Goal: Task Accomplishment & Management: Use online tool/utility

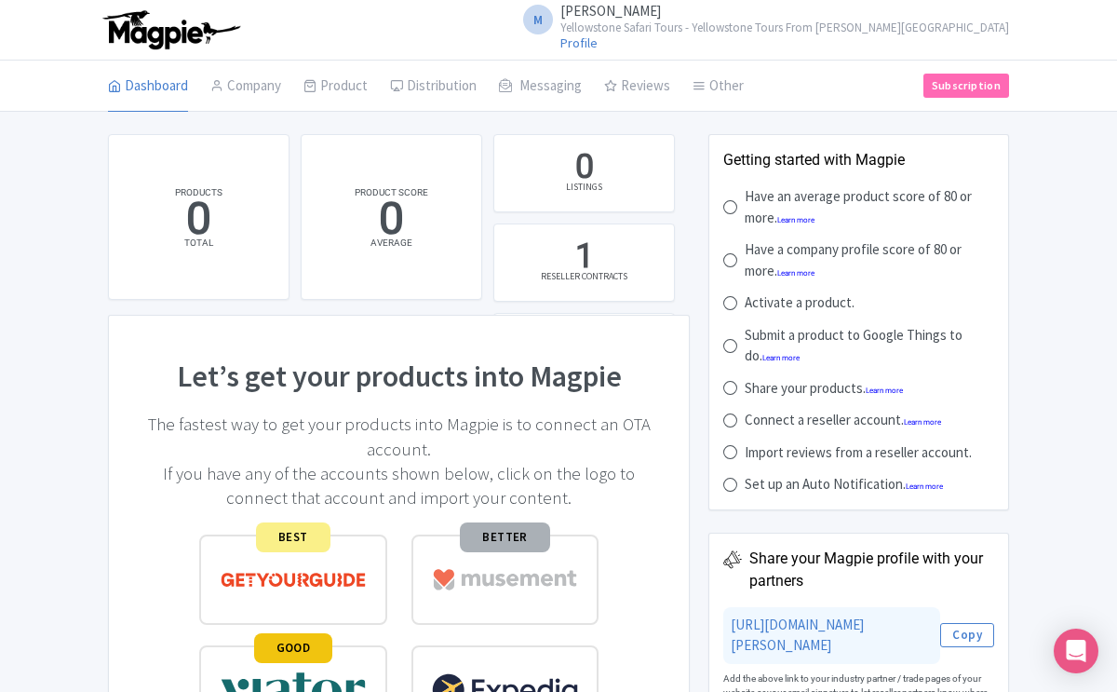
click at [957, 29] on small "Yellowstone Safari Tours - Yellowstone Tours From [PERSON_NAME][GEOGRAPHIC_DATA]" at bounding box center [784, 27] width 449 height 12
click at [889, 88] on link "Users" at bounding box center [919, 88] width 177 height 29
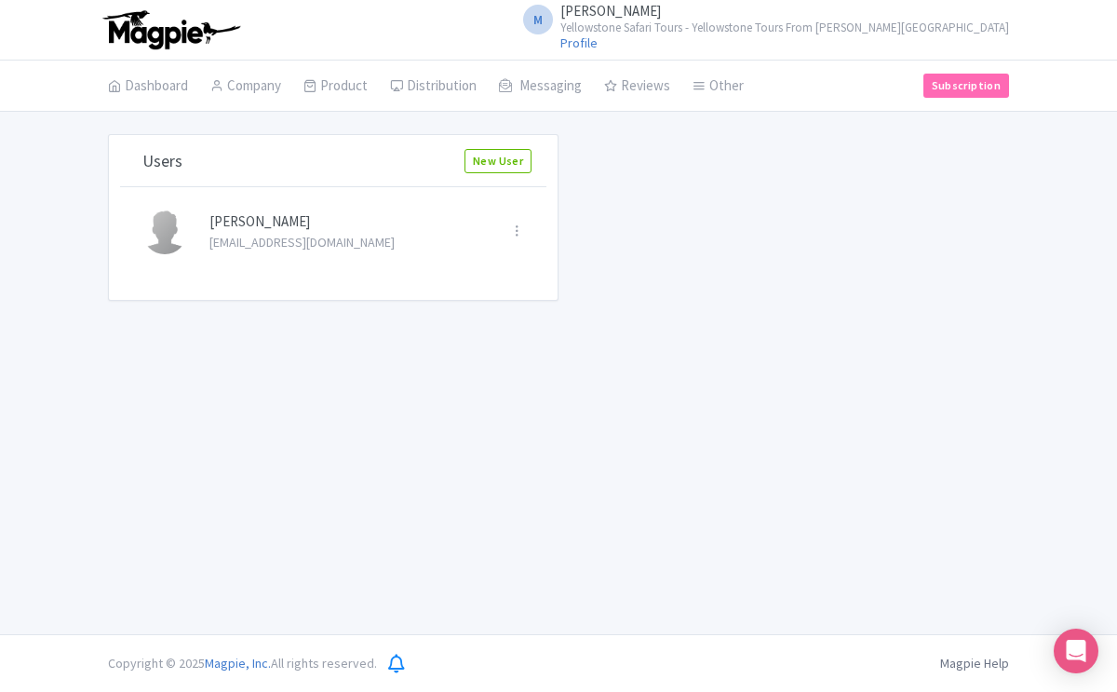
click at [921, 29] on small "Yellowstone Safari Tours - Yellowstone Tours From [PERSON_NAME][GEOGRAPHIC_DATA]" at bounding box center [784, 27] width 449 height 12
click at [891, 117] on link "Settings" at bounding box center [919, 117] width 177 height 29
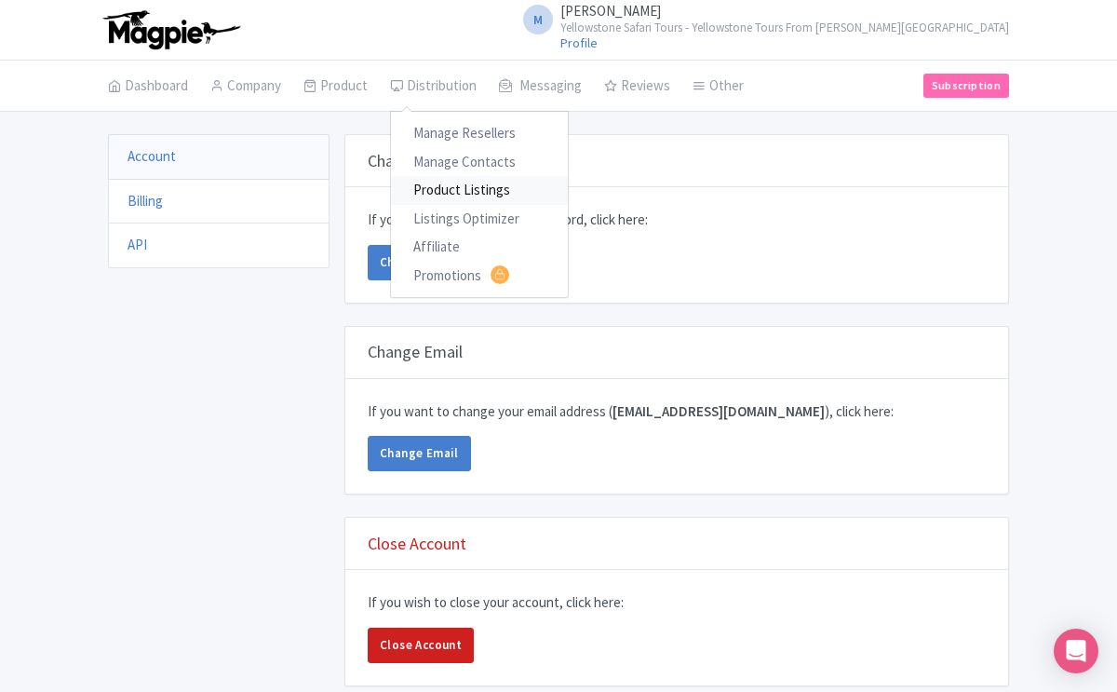
click at [439, 192] on link "Product Listings" at bounding box center [479, 190] width 177 height 29
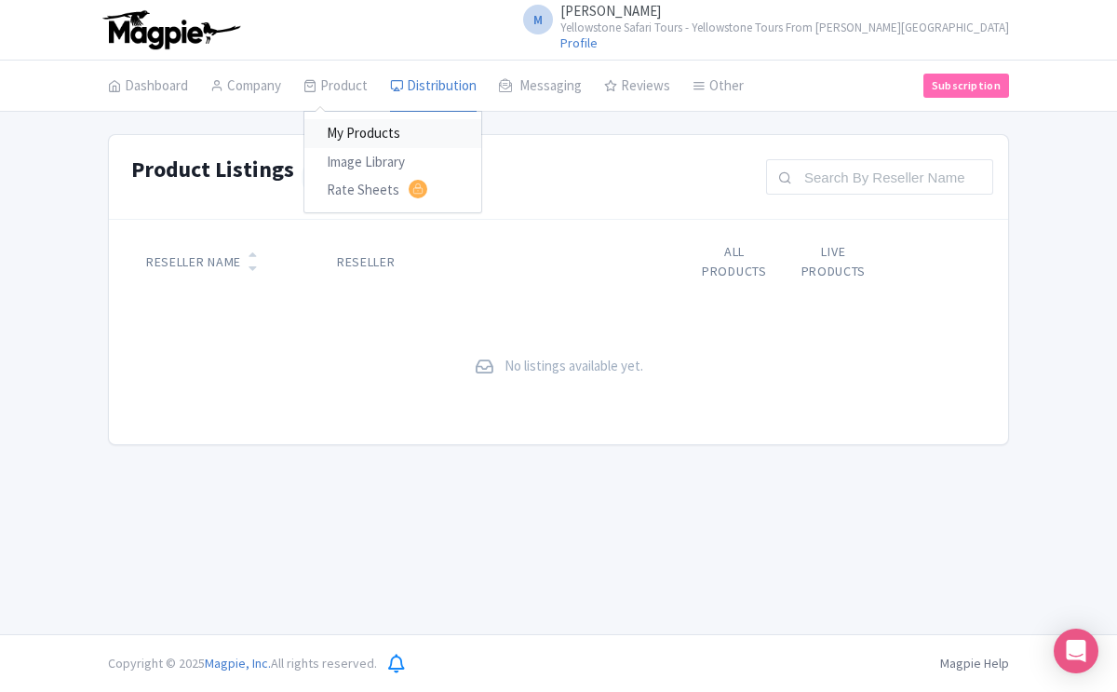
click at [363, 137] on link "My Products" at bounding box center [392, 133] width 177 height 29
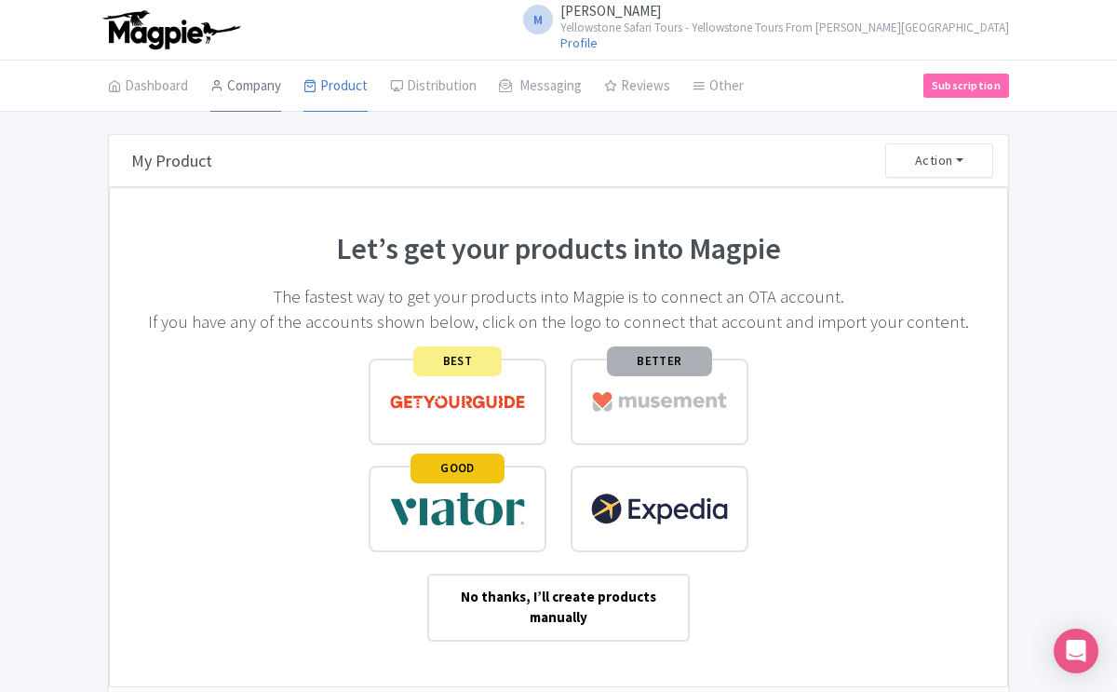
click at [262, 88] on link "Company" at bounding box center [245, 87] width 71 height 52
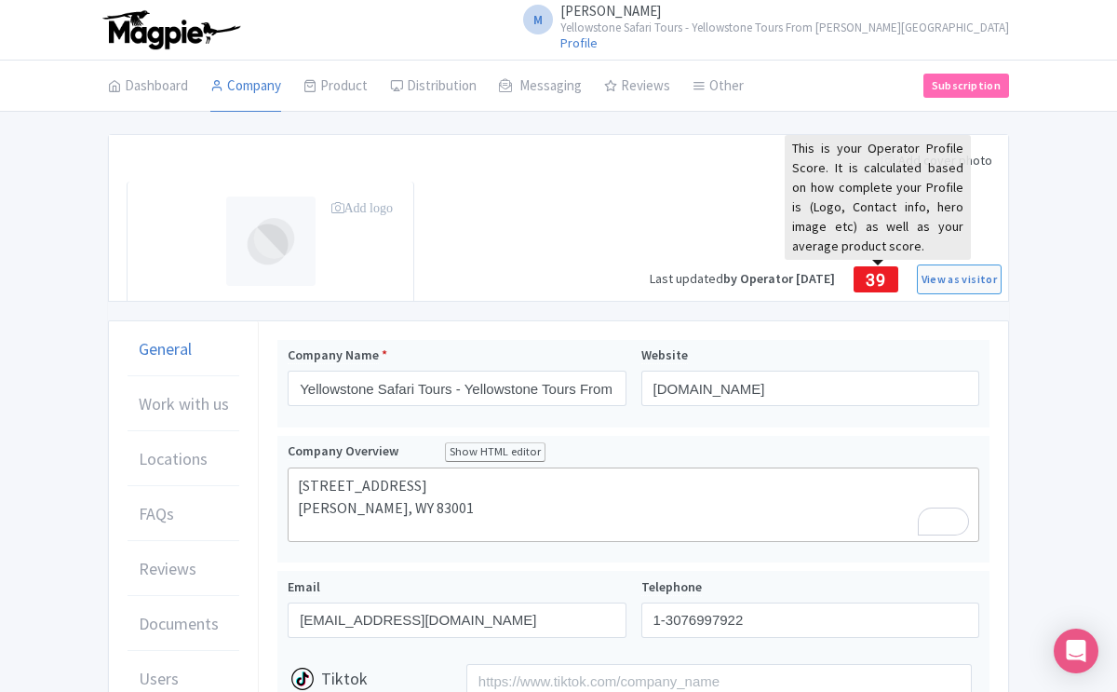
click at [882, 286] on span "39" at bounding box center [876, 280] width 20 height 20
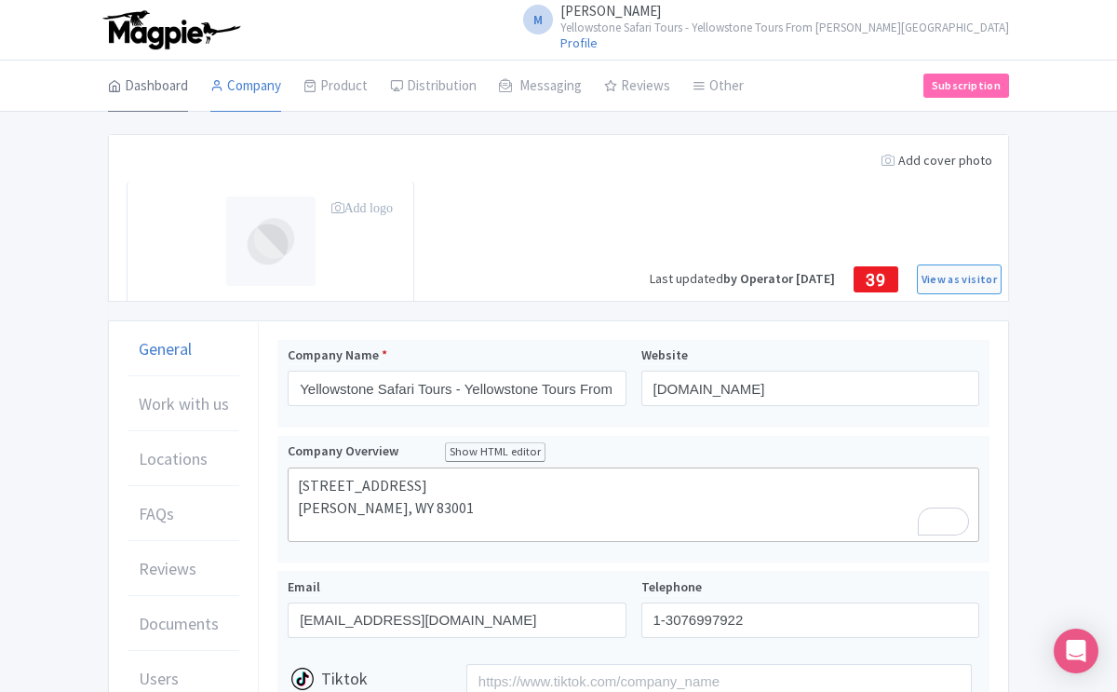
click at [171, 86] on link "Dashboard" at bounding box center [148, 87] width 80 height 52
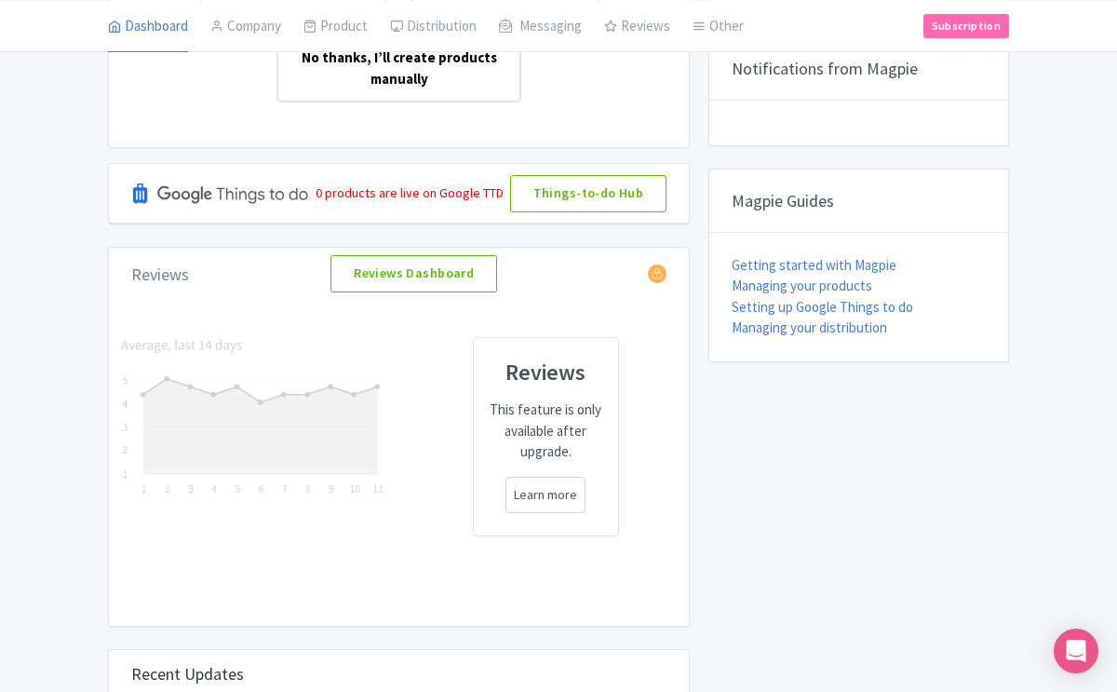
scroll to position [722, 0]
click at [759, 273] on link "Getting started with Magpie" at bounding box center [814, 264] width 165 height 18
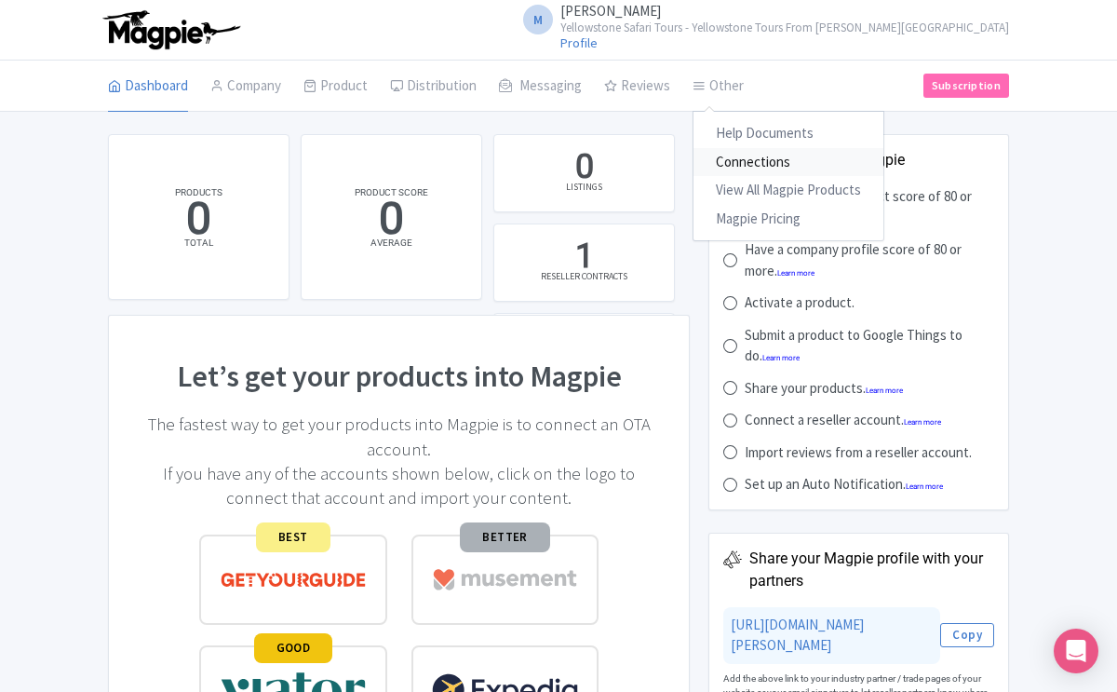
click at [742, 162] on link "Connections" at bounding box center [789, 162] width 190 height 29
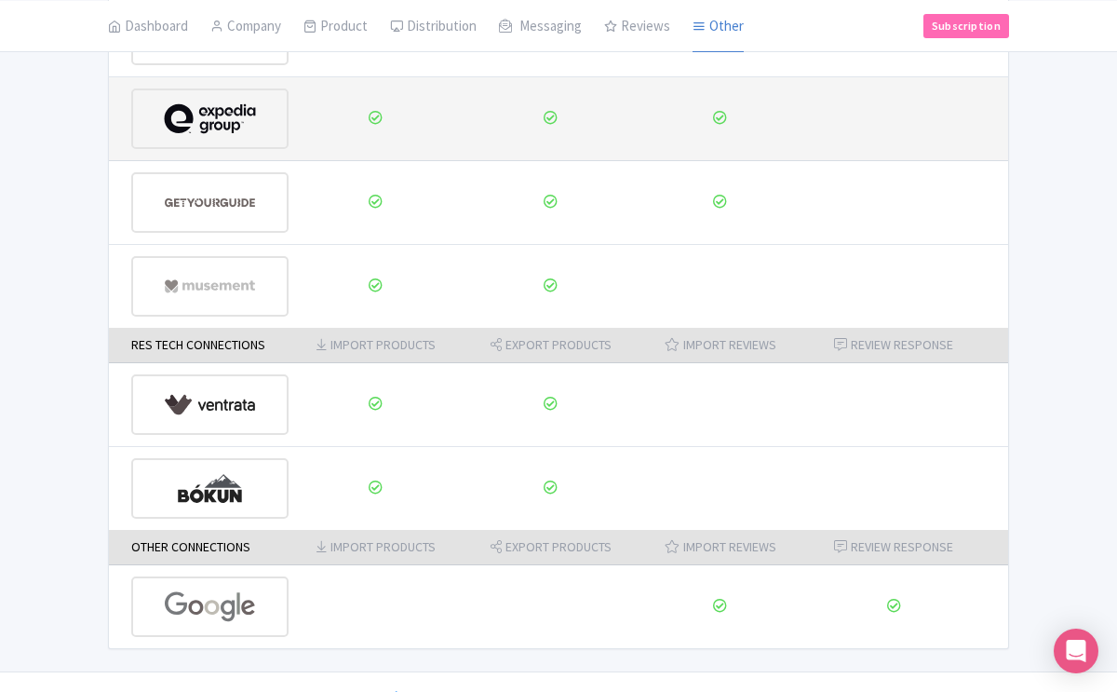
scroll to position [257, 0]
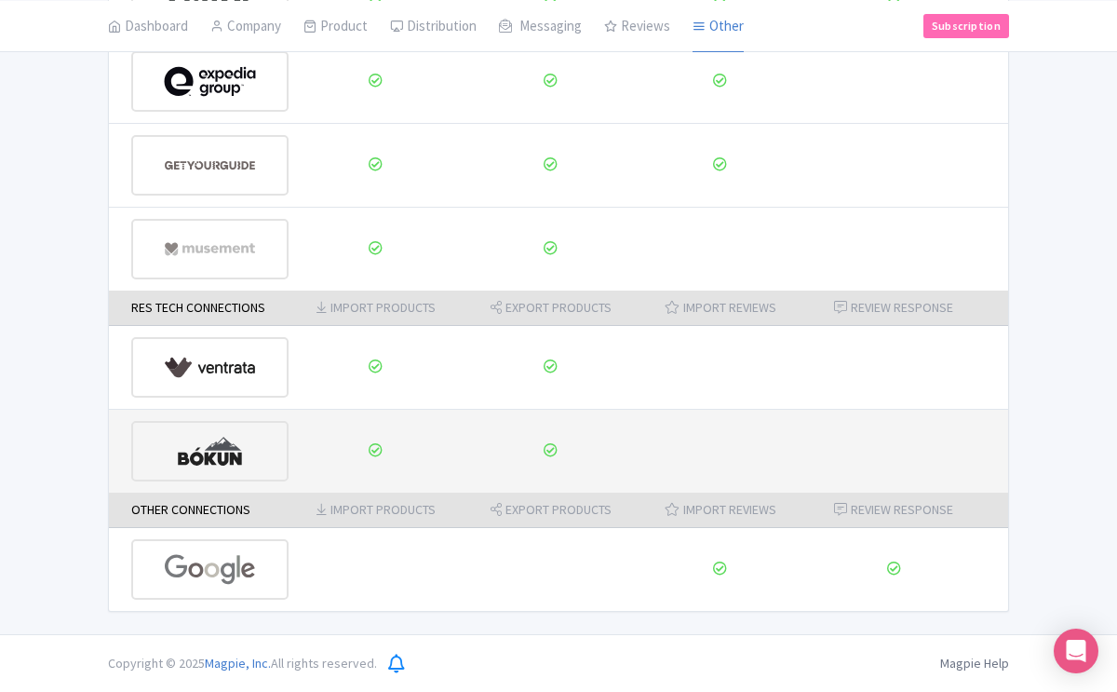
click at [223, 453] on img at bounding box center [210, 451] width 92 height 57
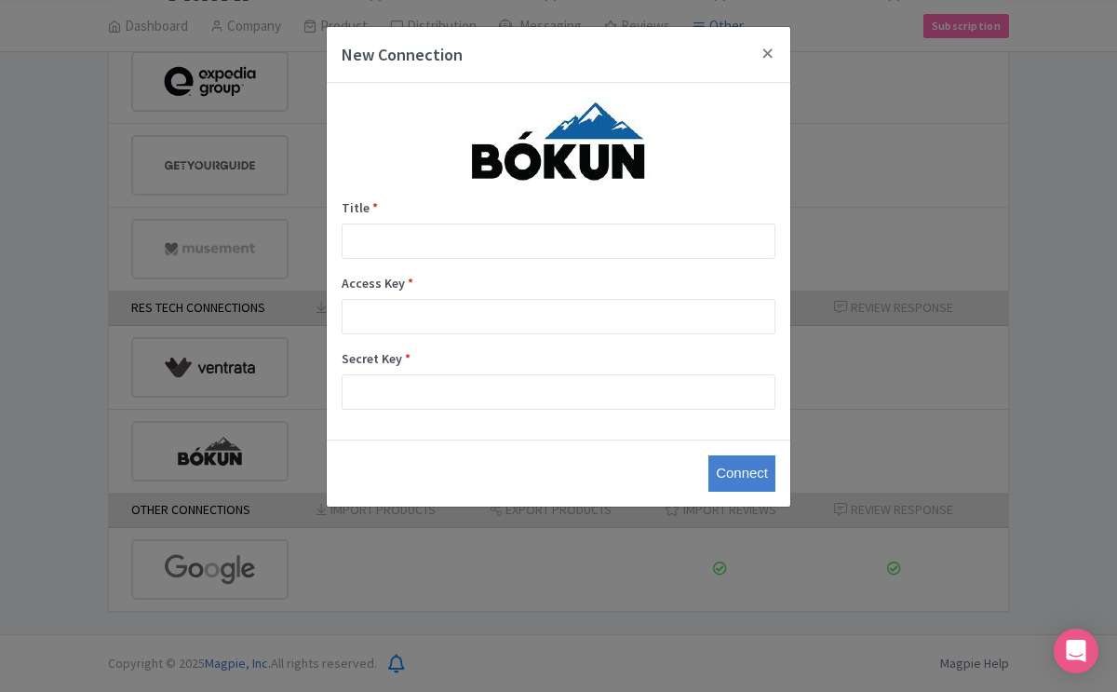
click at [358, 209] on span "Title" at bounding box center [356, 207] width 28 height 17
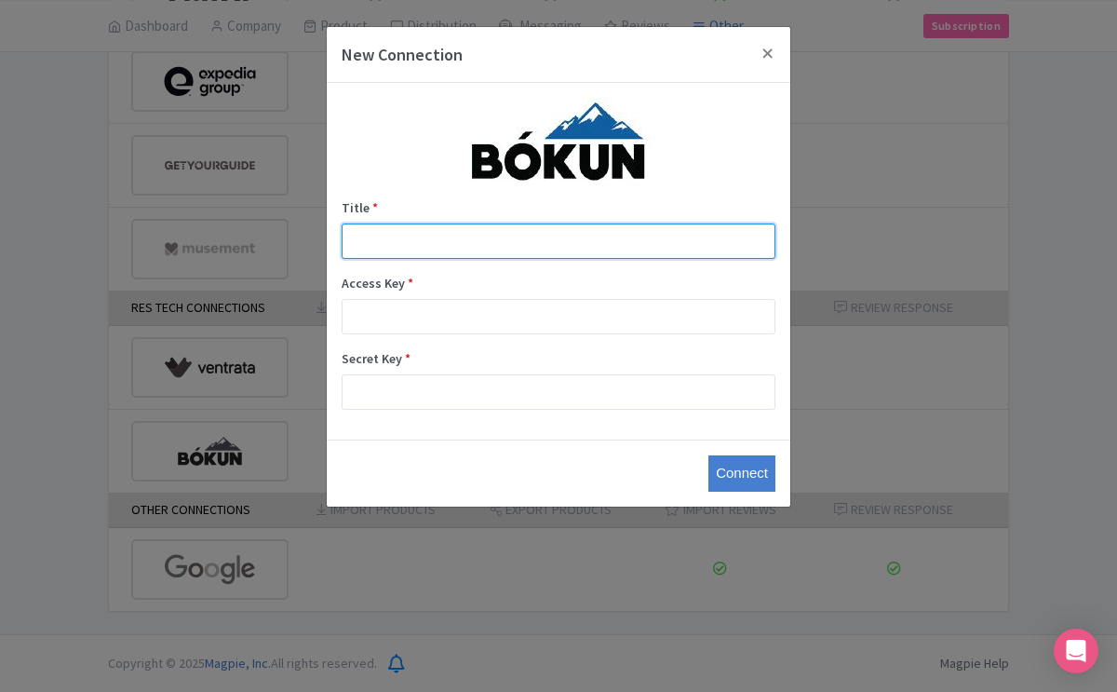
click at [358, 223] on input "Title *" at bounding box center [559, 240] width 434 height 35
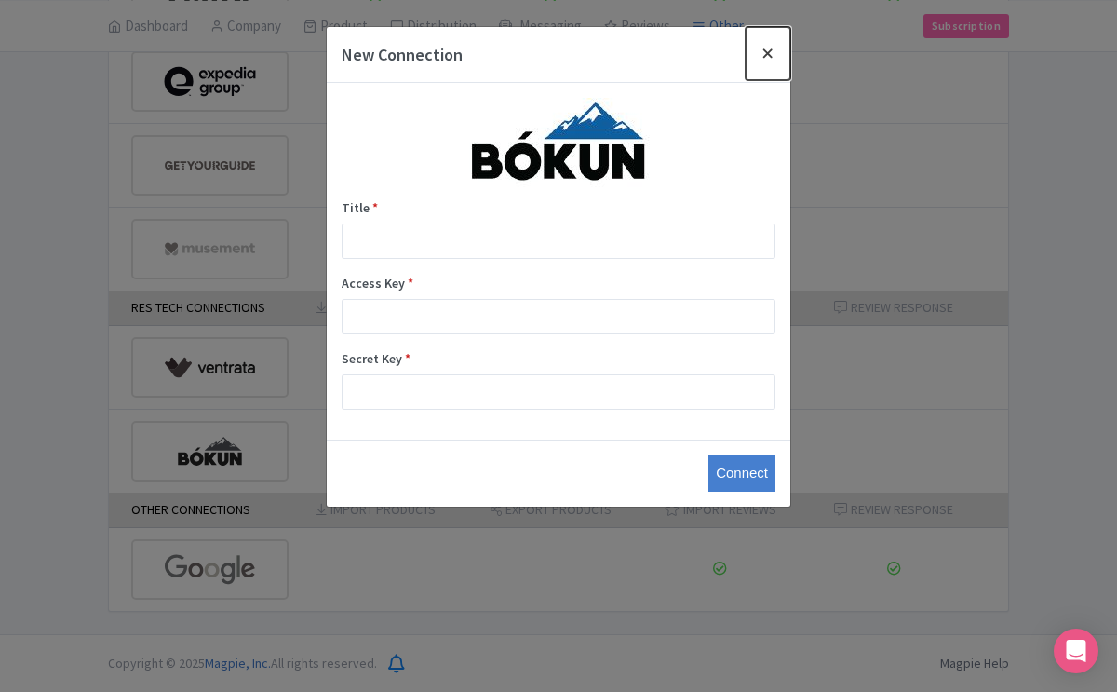
click at [765, 54] on button "Close" at bounding box center [768, 53] width 45 height 53
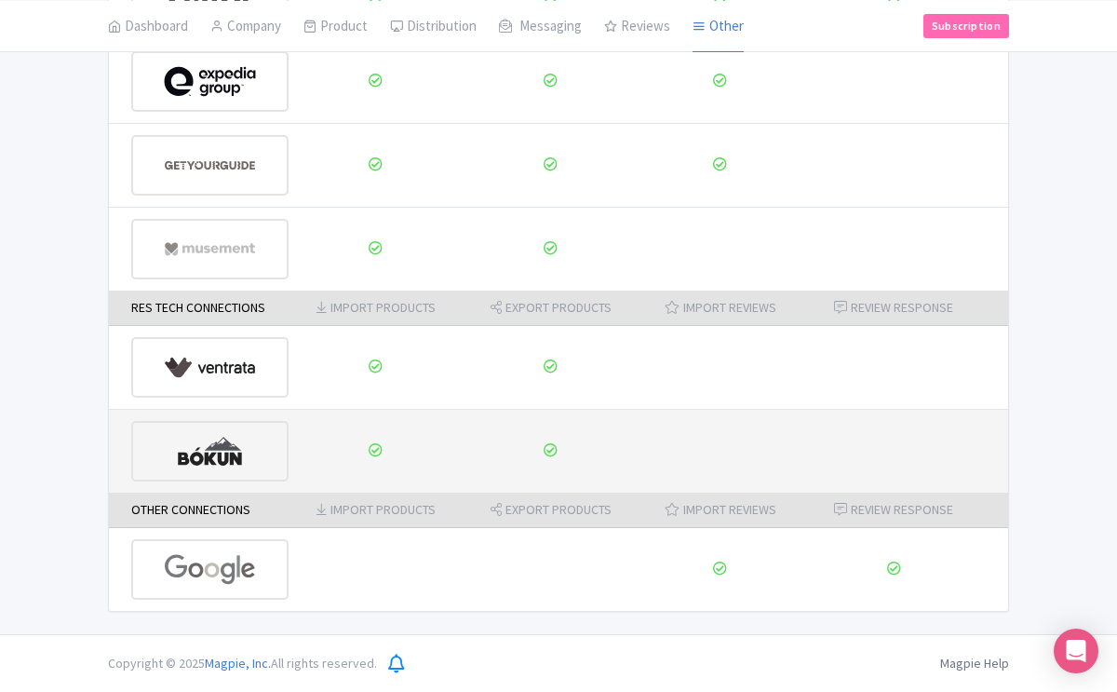
click at [226, 455] on img at bounding box center [210, 451] width 92 height 57
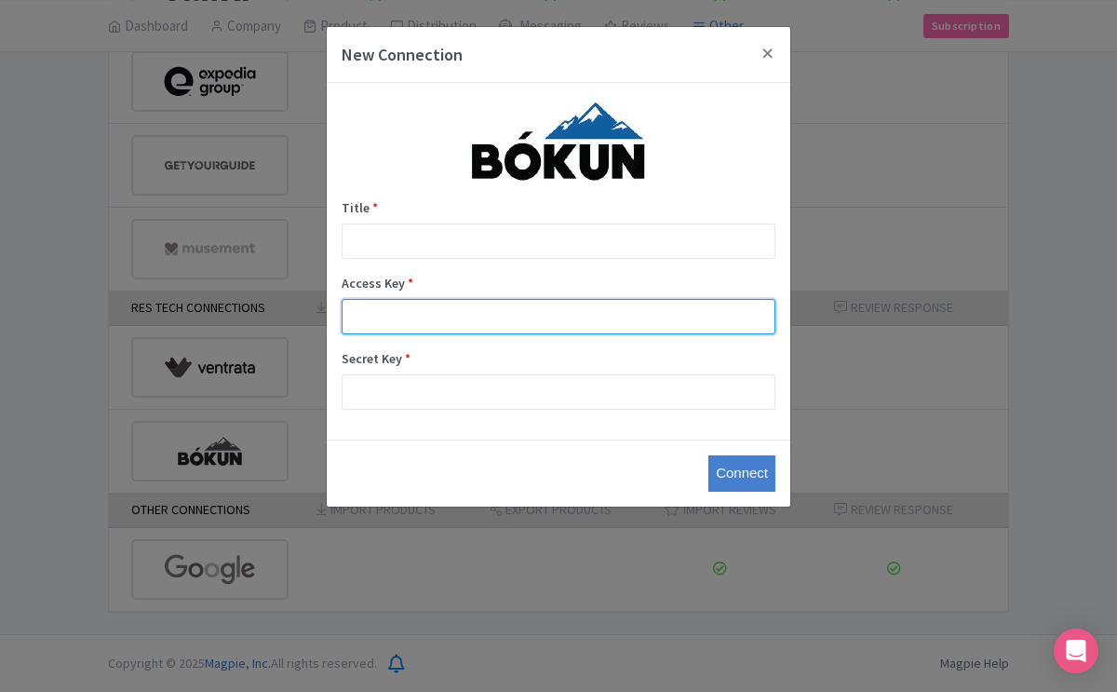
click at [423, 303] on input "Access Key *" at bounding box center [559, 316] width 434 height 35
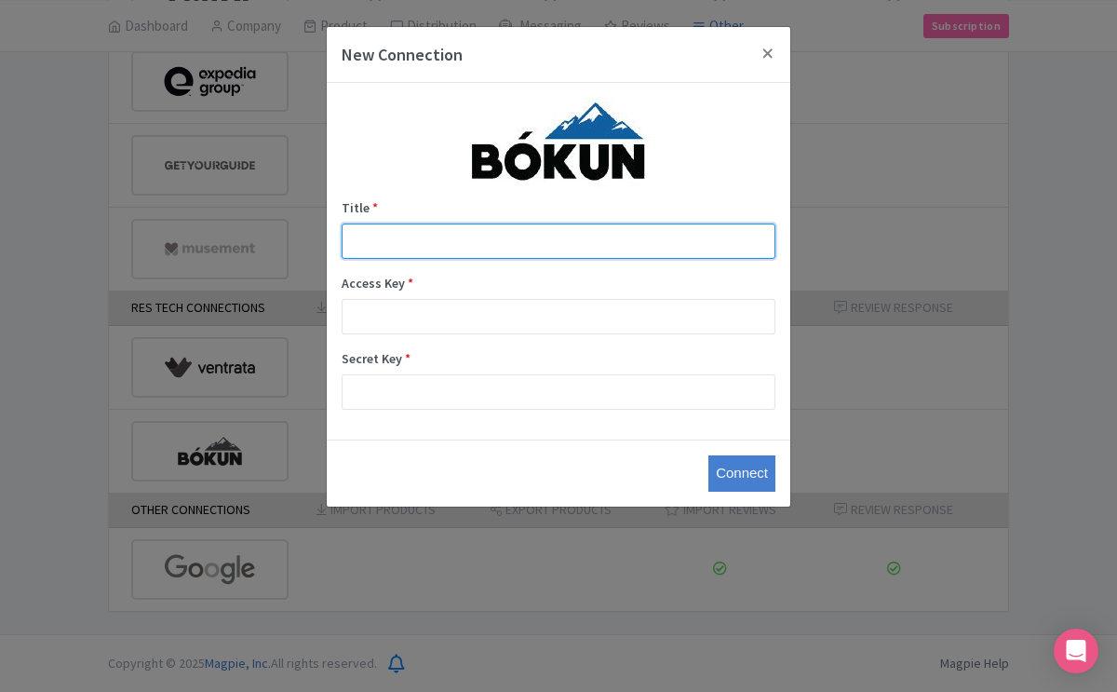
click at [394, 233] on input "Title *" at bounding box center [559, 240] width 434 height 35
type input "M"
type input "Default Magpie"
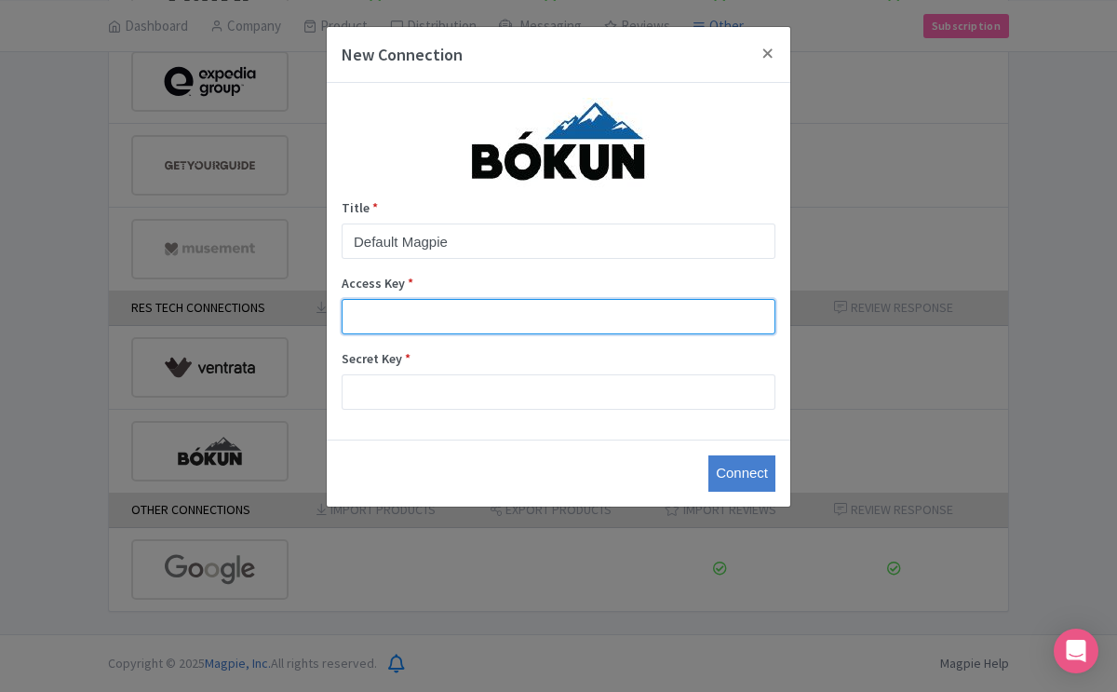
click at [383, 307] on input "Access Key *" at bounding box center [559, 316] width 434 height 35
paste input "5db990ebfa2e448c95ec4f40048ae386"
type input "5db990ebfa2e448c95ec4f40048ae386"
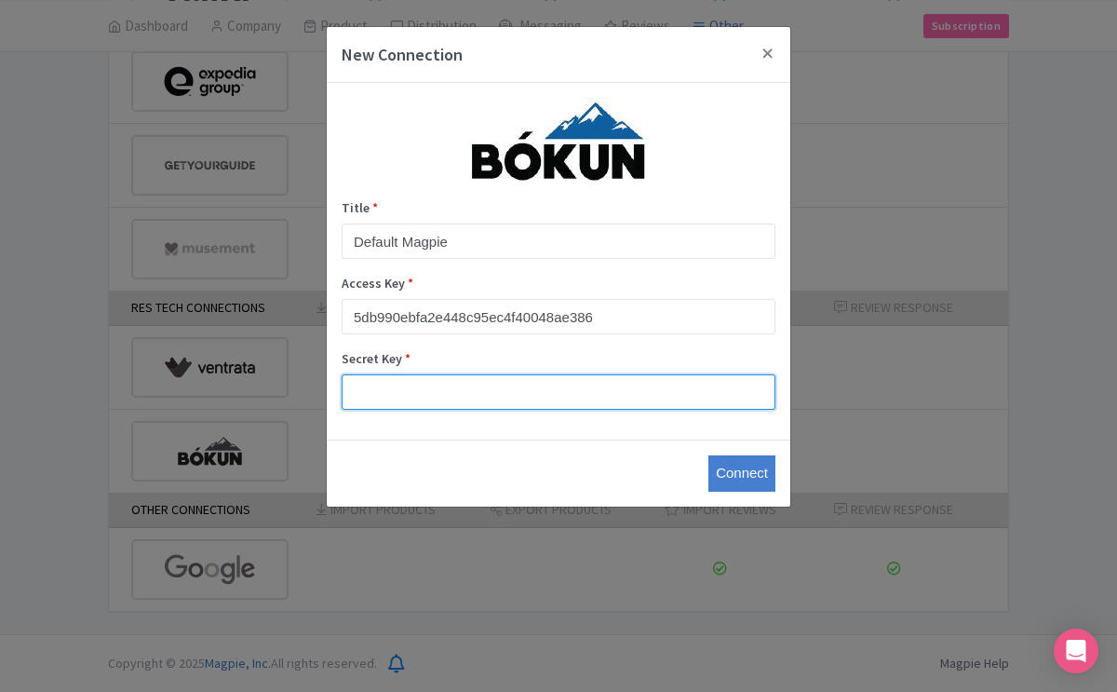
click at [425, 384] on input "Secret Key *" at bounding box center [559, 391] width 434 height 35
paste input "91836138a53c4ea4b428ac1d240fba65"
type input "91836138a53c4ea4b428ac1d240fba65"
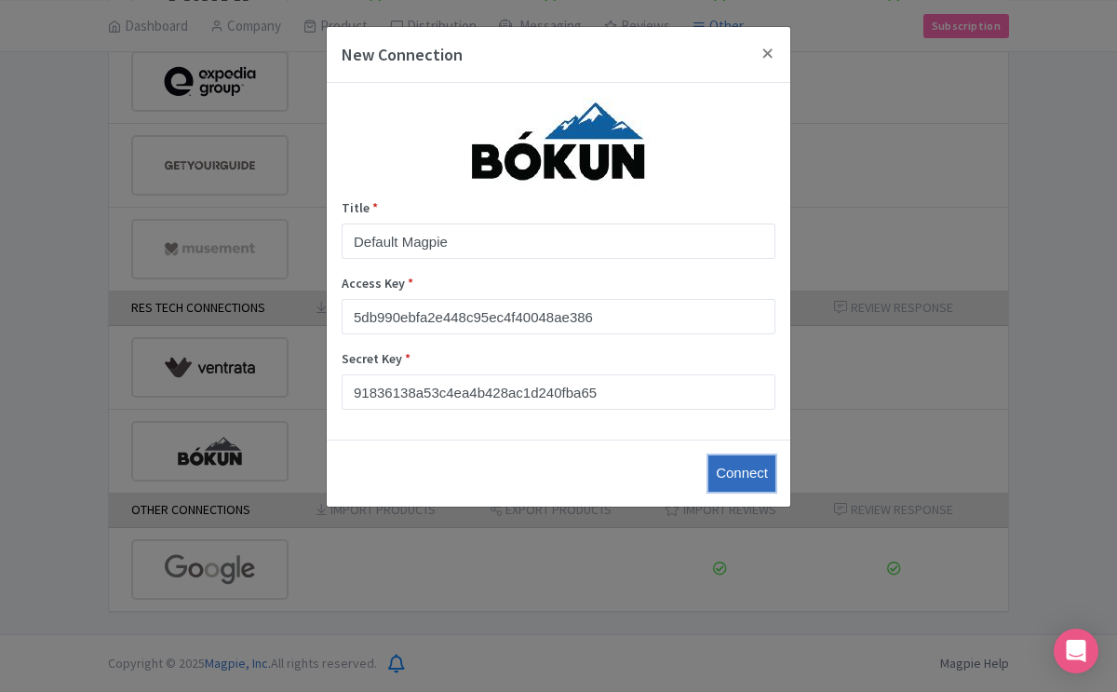
click at [745, 470] on input "Connect" at bounding box center [742, 473] width 67 height 36
click at [741, 467] on input "Connect" at bounding box center [742, 473] width 67 height 36
click at [774, 56] on button "Close" at bounding box center [768, 53] width 45 height 53
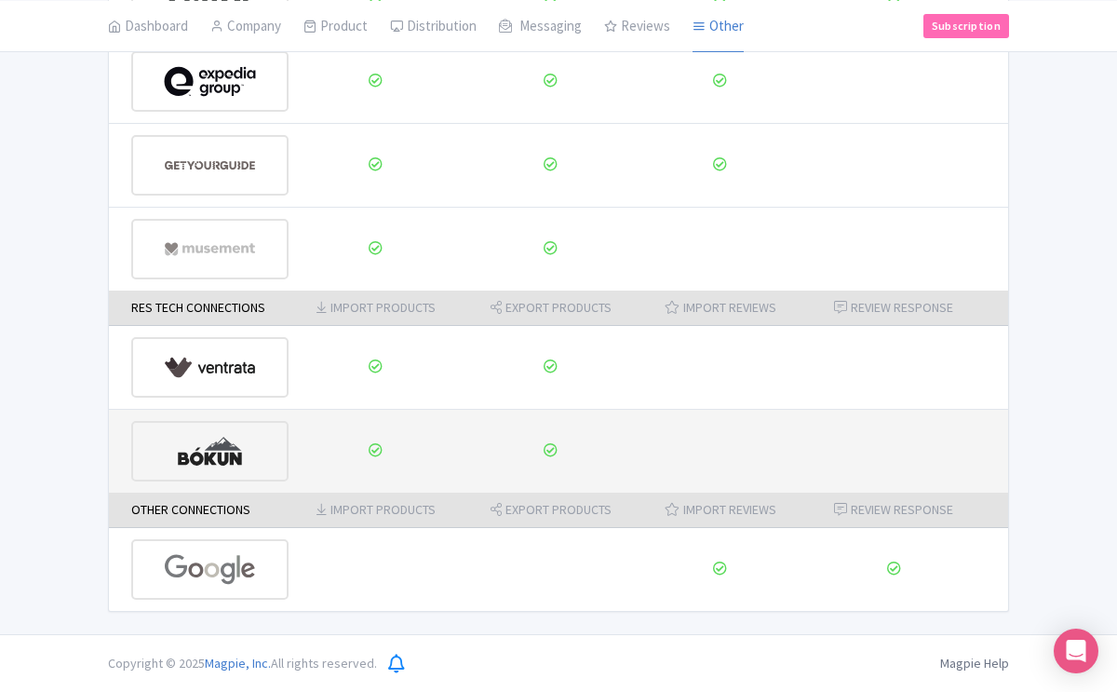
click at [375, 451] on icon at bounding box center [376, 450] width 14 height 14
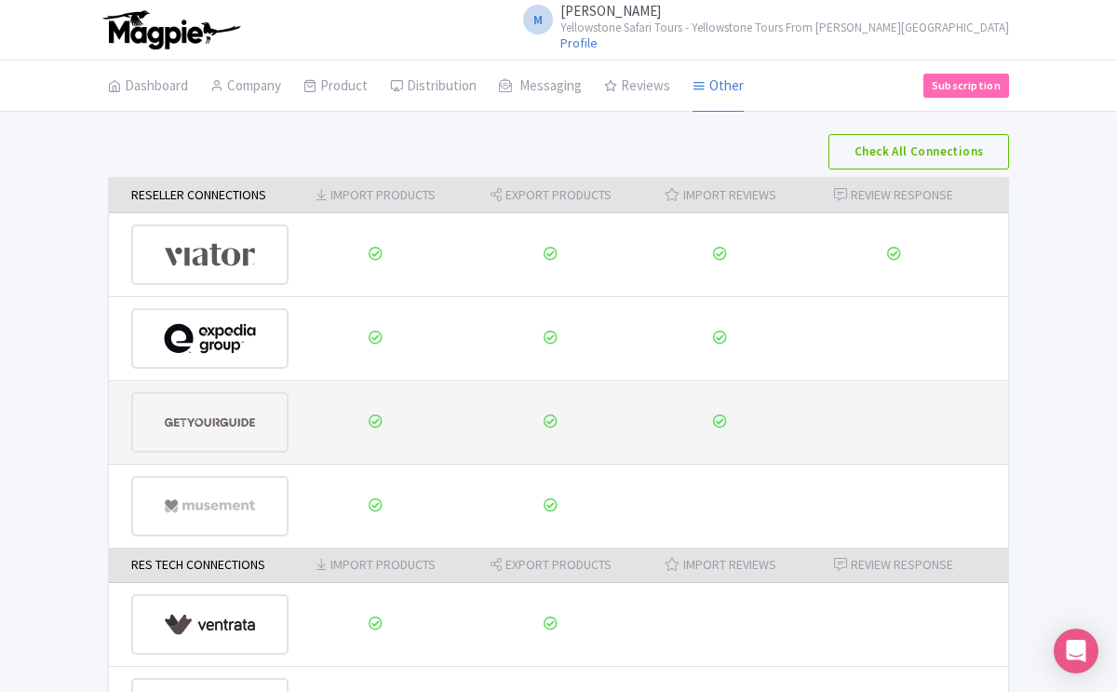
scroll to position [1, 0]
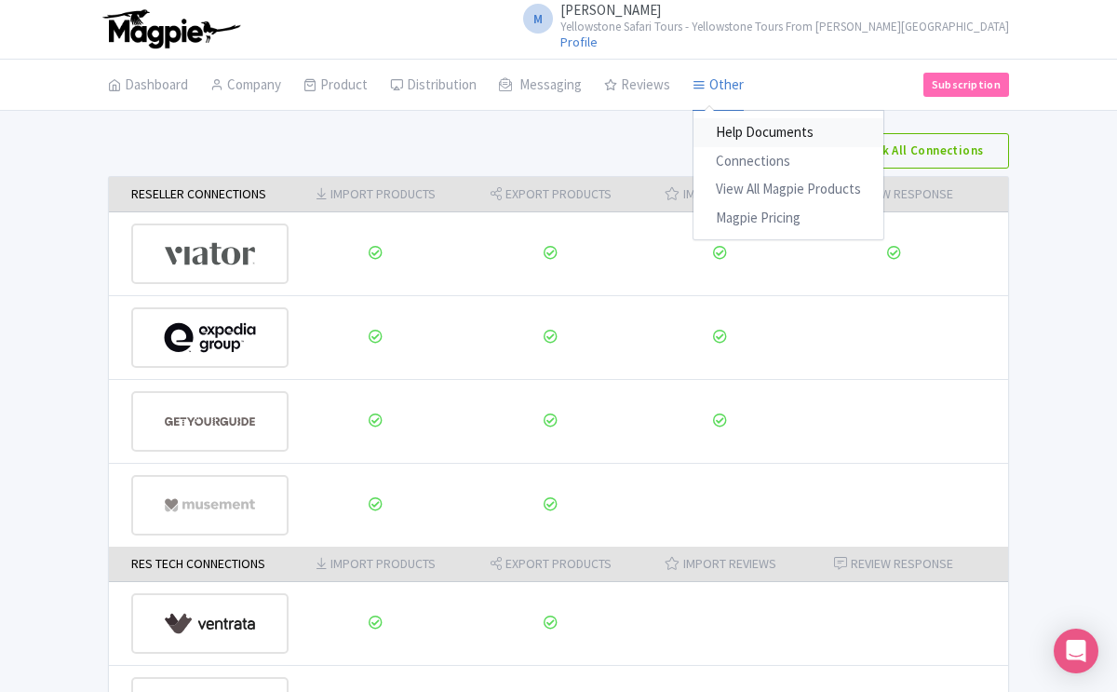
click at [749, 133] on link "Help Documents" at bounding box center [789, 132] width 190 height 29
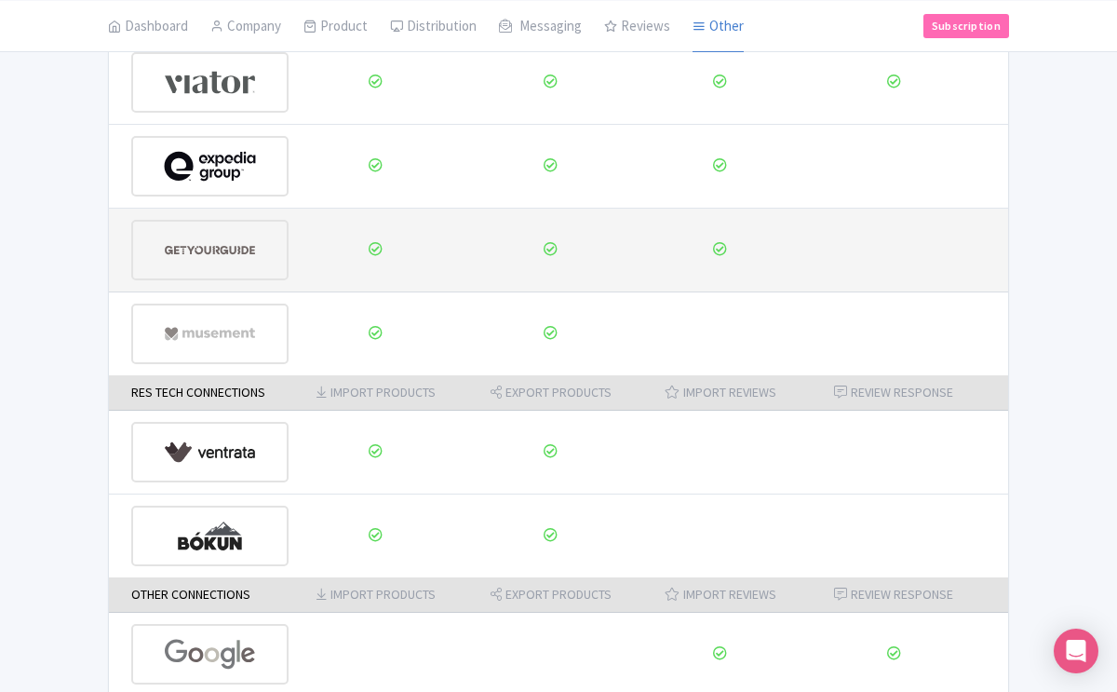
scroll to position [257, 0]
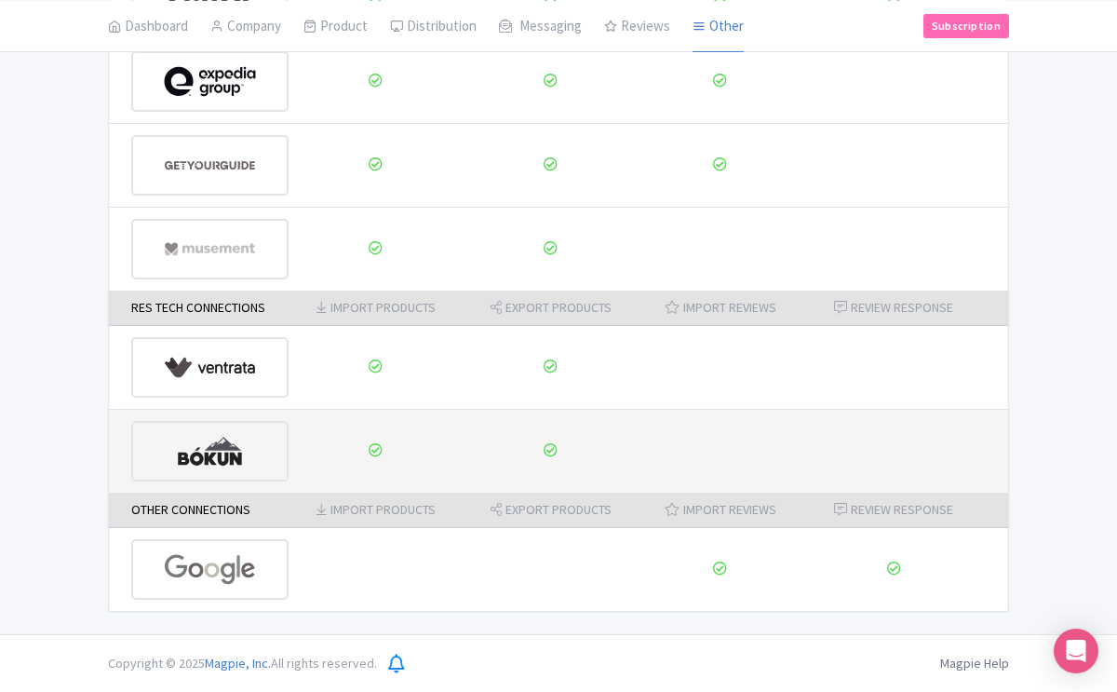
click at [198, 459] on img at bounding box center [210, 451] width 92 height 57
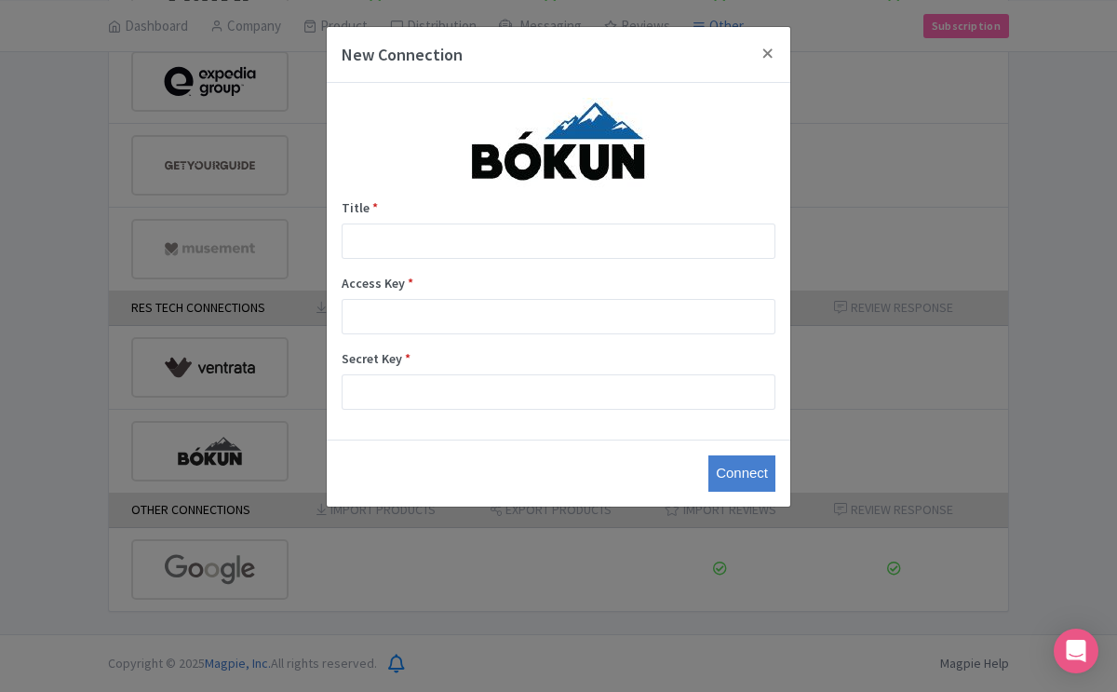
click at [428, 222] on div "Title *" at bounding box center [559, 228] width 434 height 61
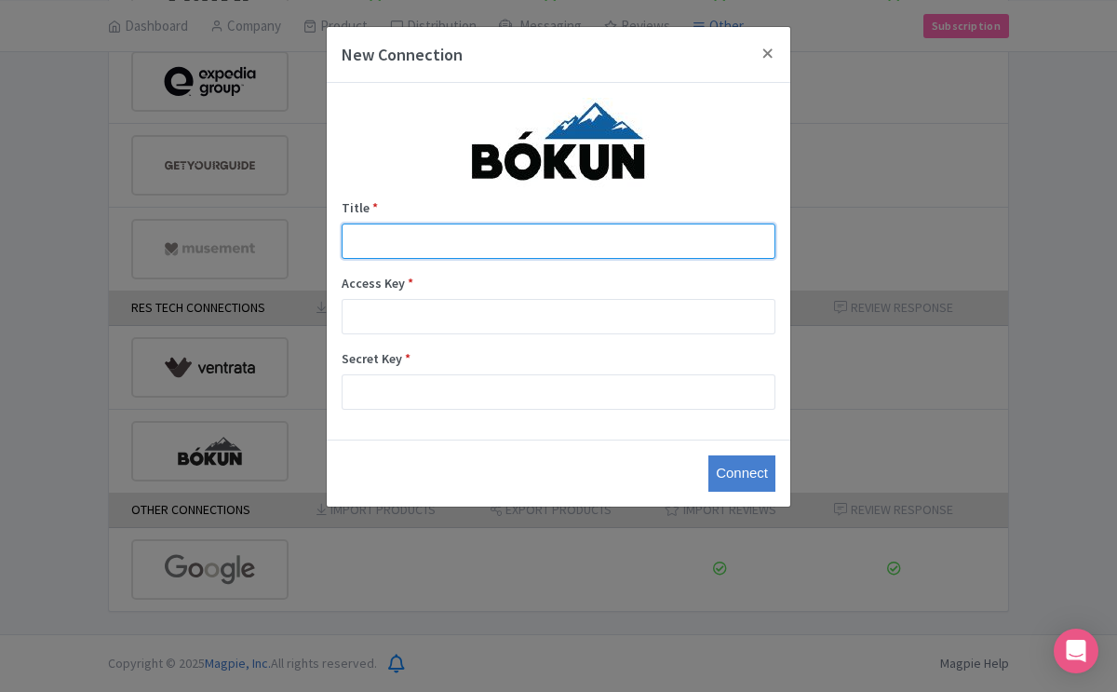
click at [402, 238] on input "Title *" at bounding box center [559, 240] width 434 height 35
type input "Magpie"
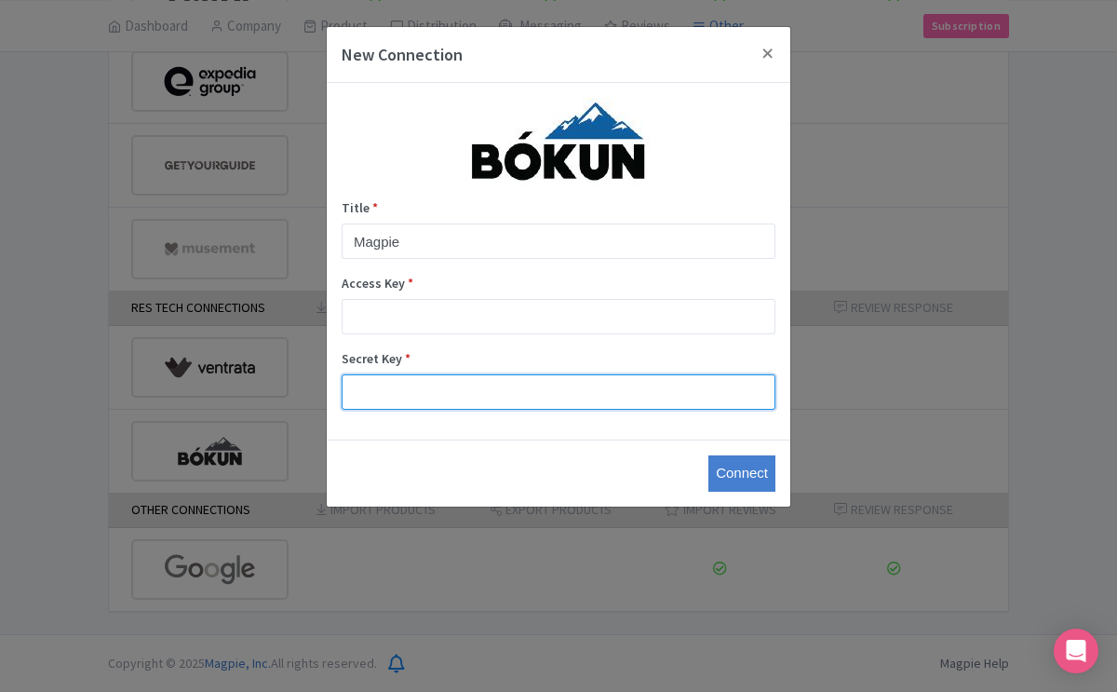
click at [431, 384] on input "Secret Key *" at bounding box center [559, 391] width 434 height 35
paste input "91836138a53c4ea4b428ac1d240fba65"
type input "91836138a53c4ea4b428ac1d240fba65"
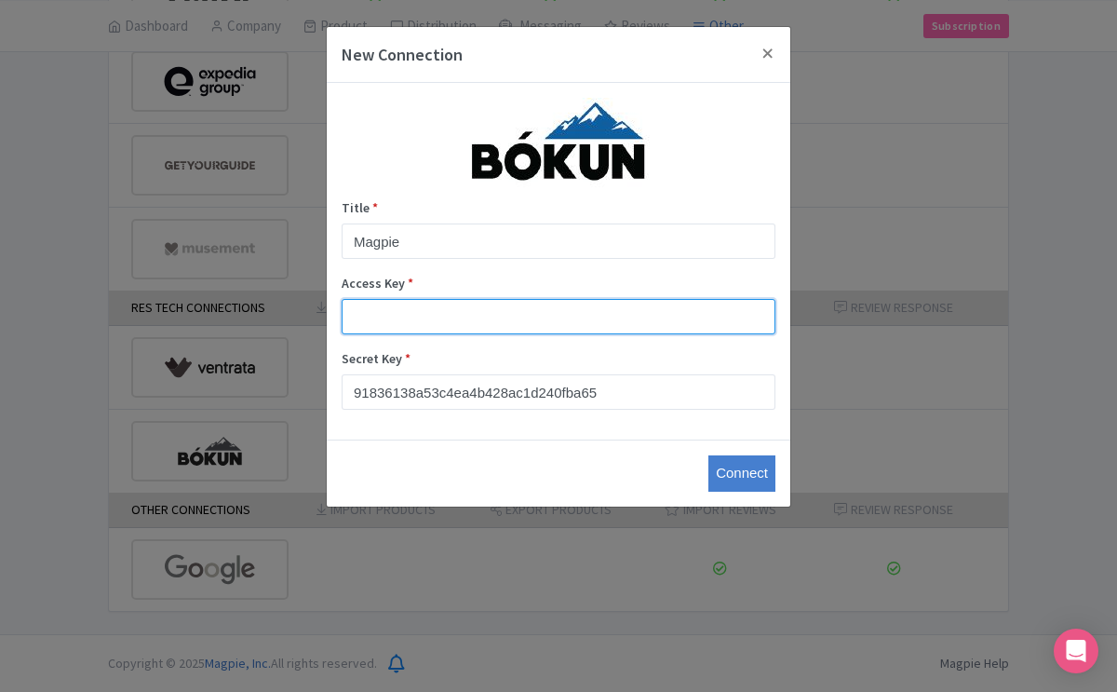
click at [474, 304] on input "Access Key *" at bounding box center [559, 316] width 434 height 35
type input "5db990ebfa2e448c95ec4f40048ae386"
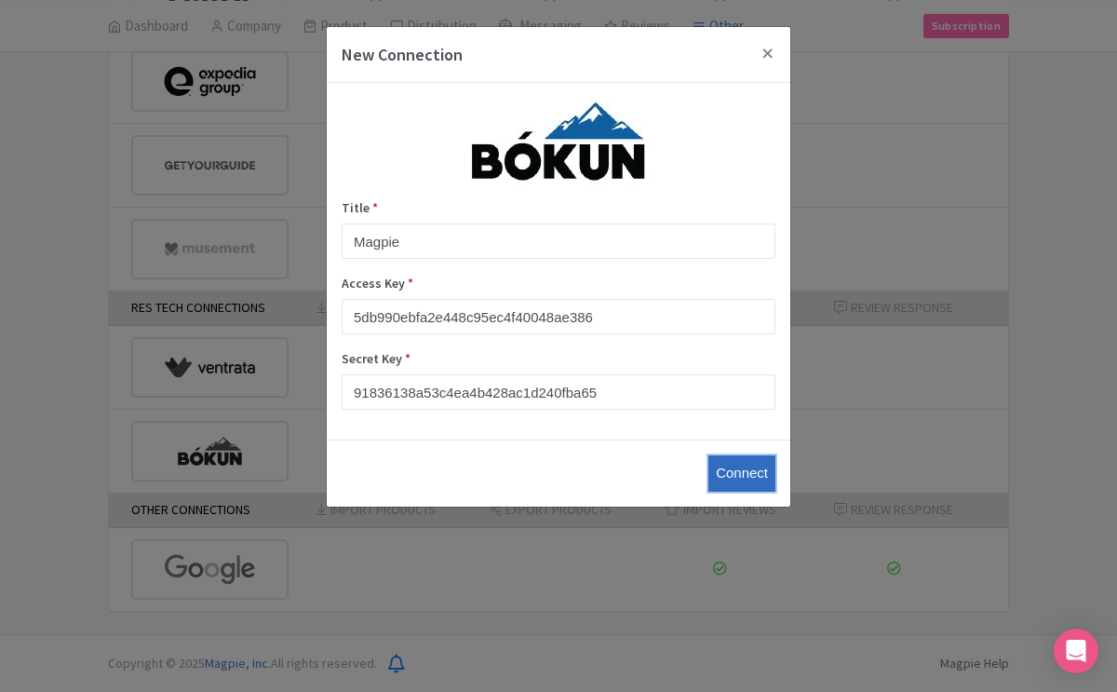
click at [735, 474] on input "Connect" at bounding box center [742, 473] width 67 height 36
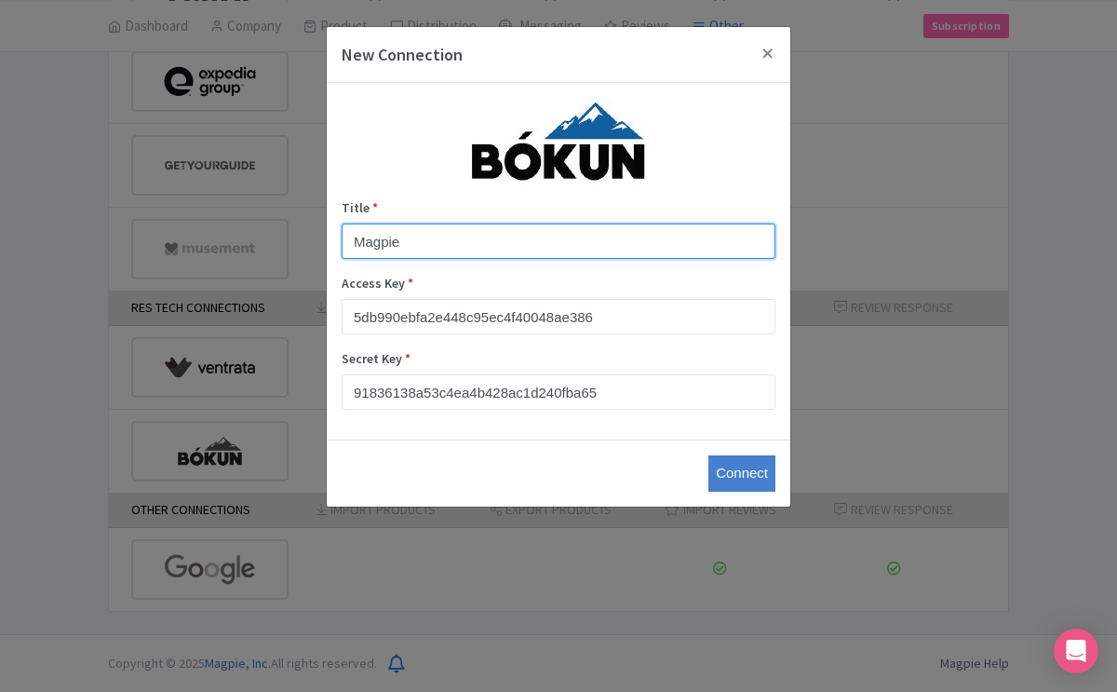
click at [415, 245] on input "Magpie" at bounding box center [559, 240] width 434 height 35
type input "M"
type input "Admin"
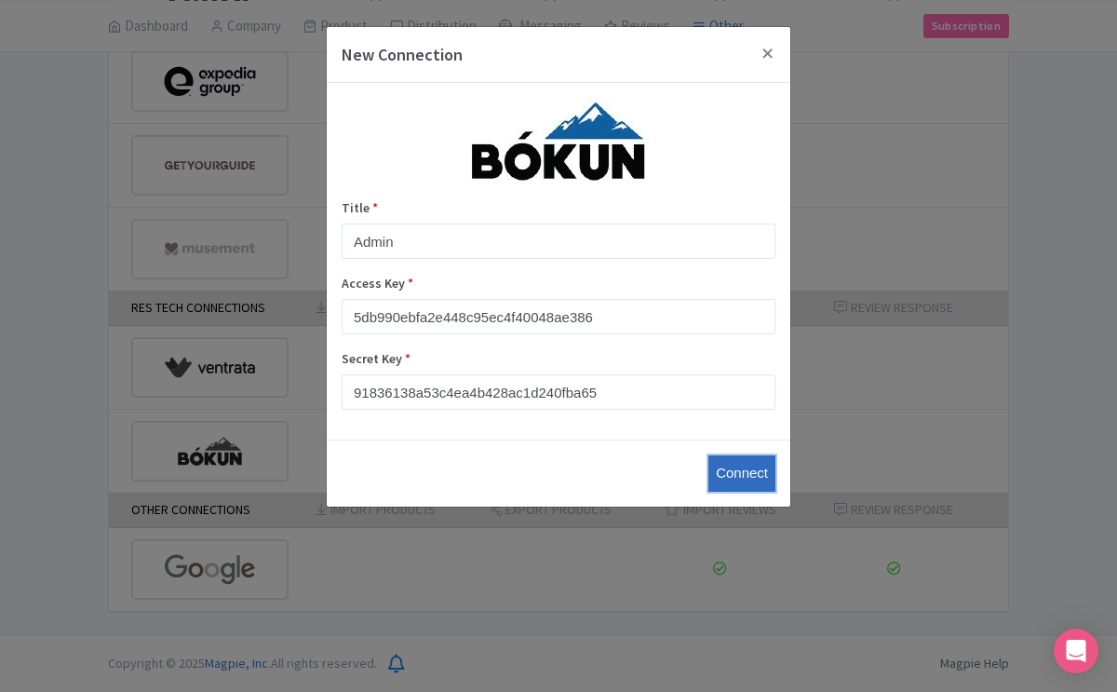
click at [738, 472] on input "Connect" at bounding box center [742, 473] width 67 height 36
click at [738, 475] on input "Connect" at bounding box center [742, 473] width 67 height 36
click at [769, 50] on button "Close" at bounding box center [768, 53] width 45 height 53
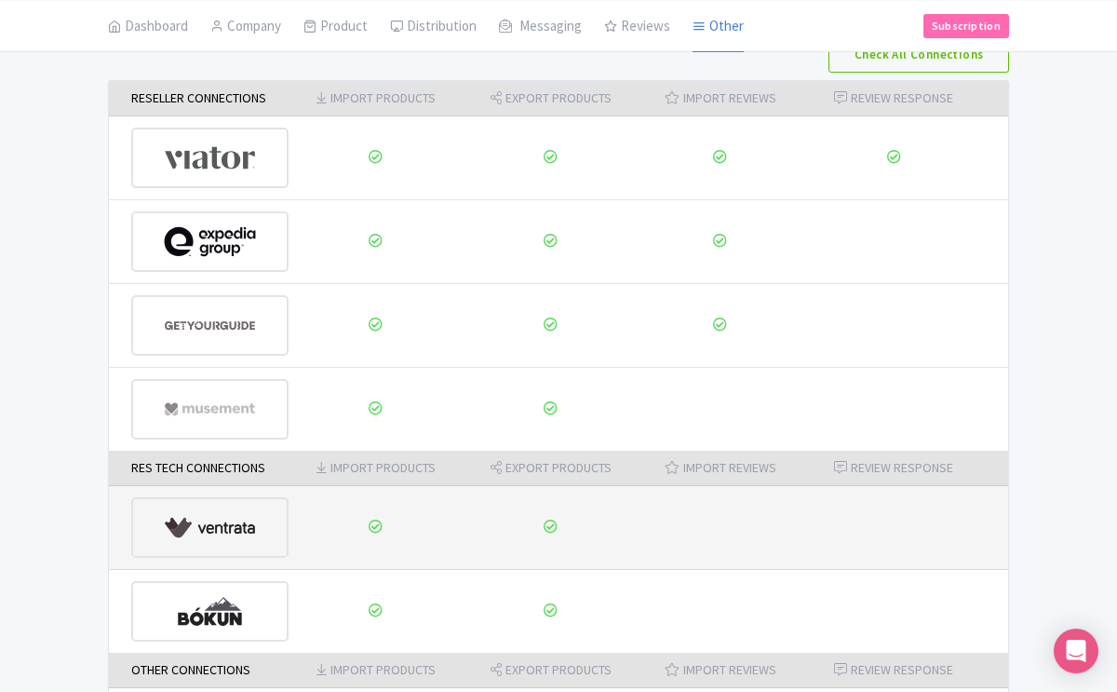
scroll to position [0, 0]
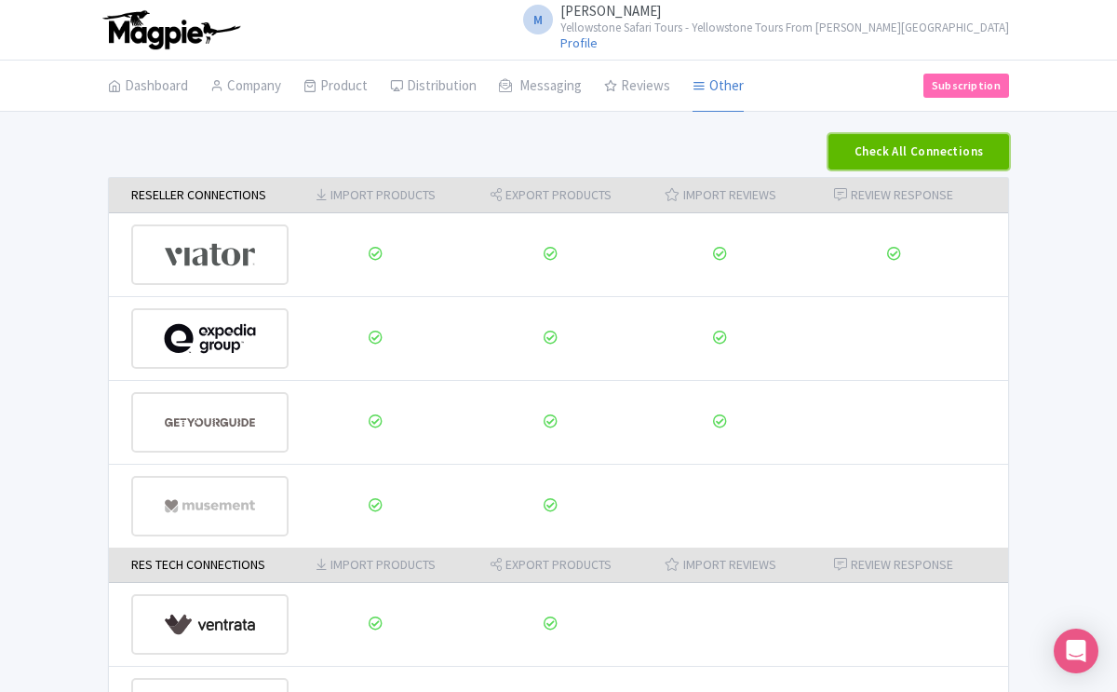
click at [903, 155] on button "Check All Connections" at bounding box center [919, 151] width 181 height 35
click at [409, 198] on th "Import Products" at bounding box center [376, 195] width 174 height 35
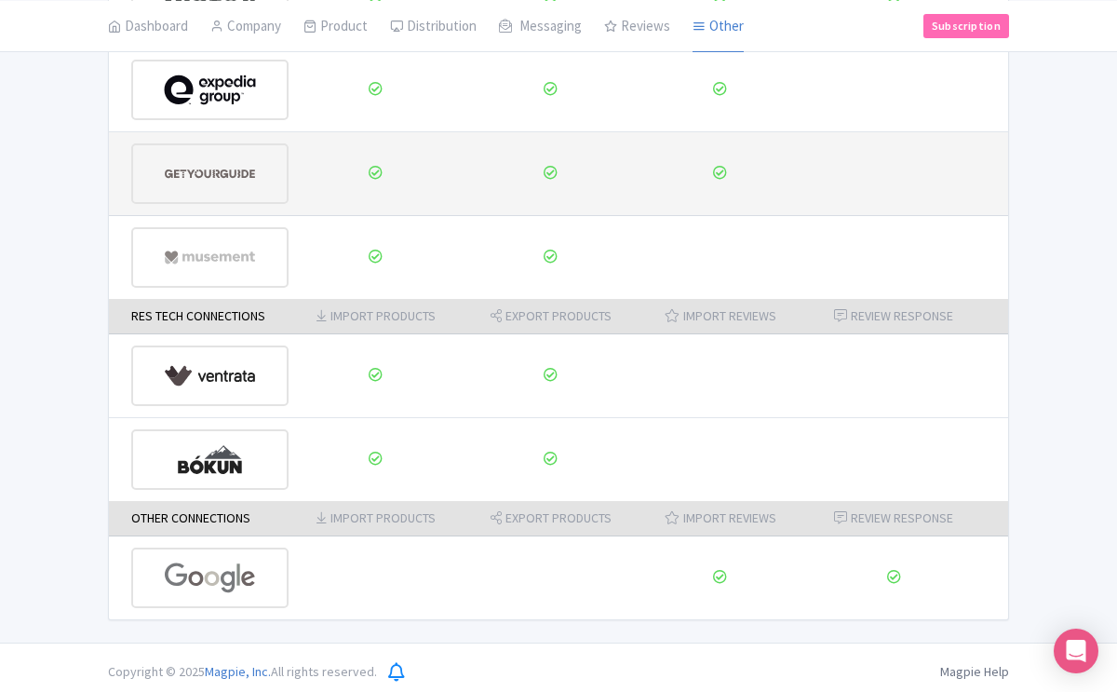
scroll to position [248, 0]
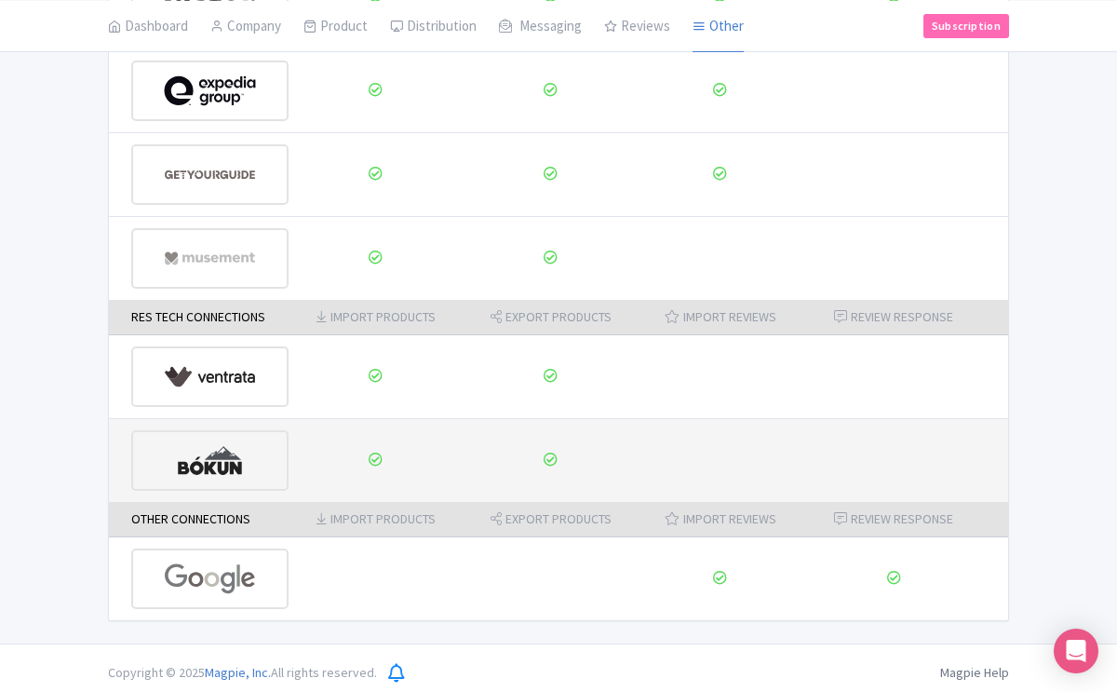
click at [229, 465] on img at bounding box center [210, 460] width 92 height 57
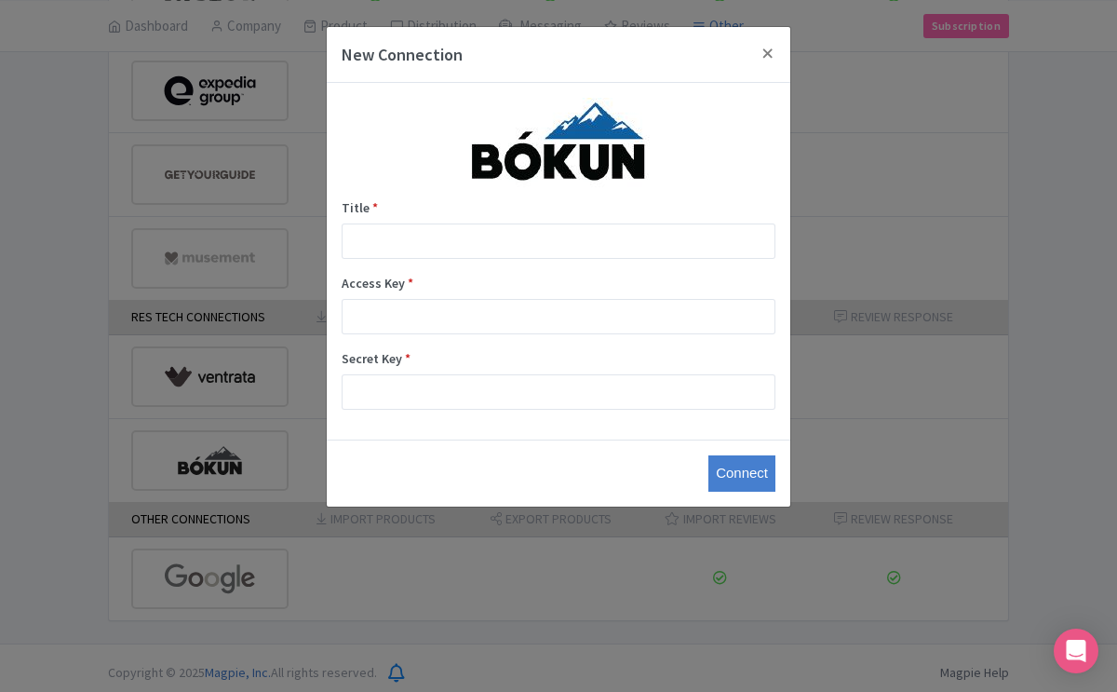
click at [464, 219] on div "Title *" at bounding box center [559, 228] width 434 height 61
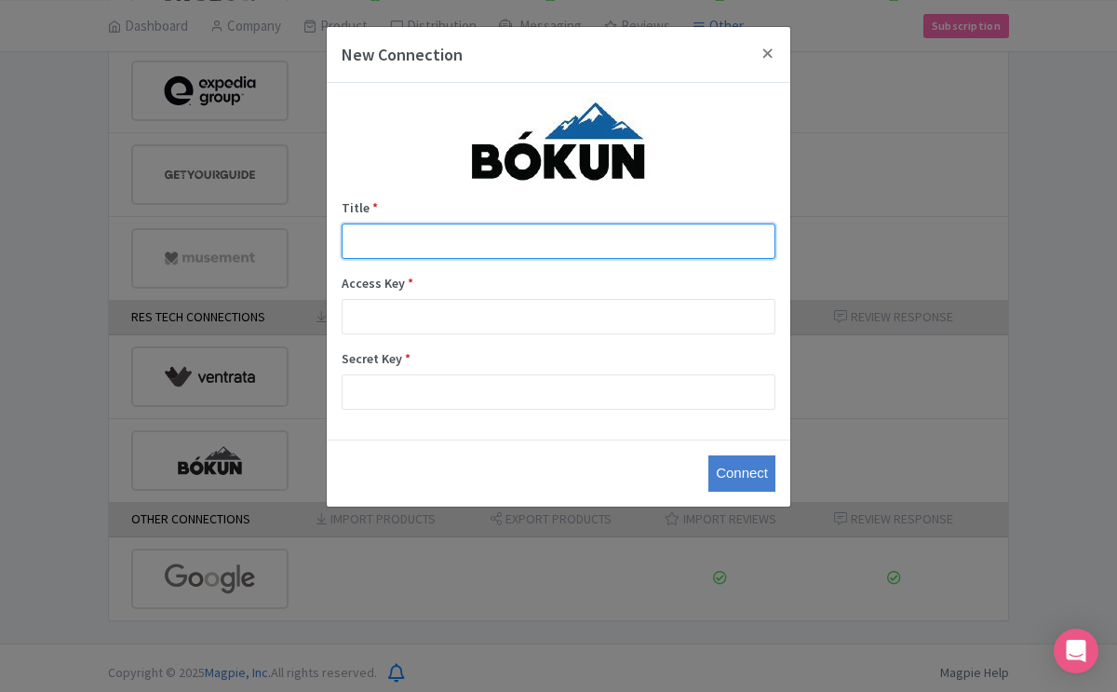
click at [430, 237] on input "Title *" at bounding box center [559, 240] width 434 height 35
type input "Magpie"
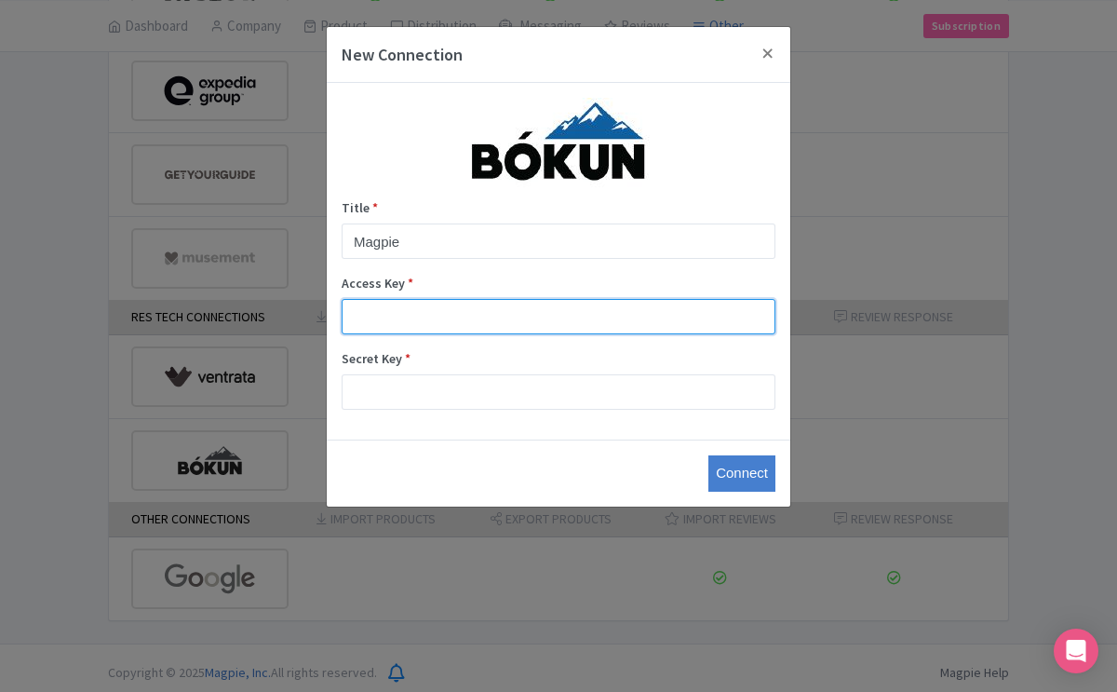
click at [426, 304] on input "Access Key *" at bounding box center [559, 316] width 434 height 35
type input "5db990ebfa2e448c95ec4f40048ae386"
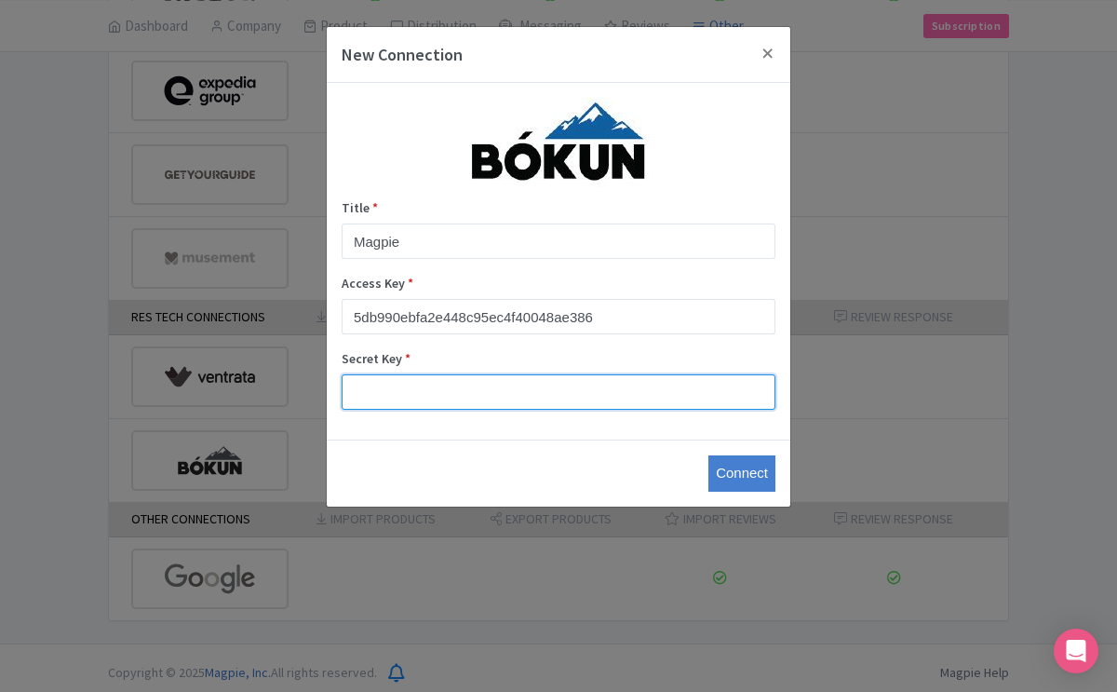
click at [440, 386] on input "Secret Key *" at bounding box center [559, 391] width 434 height 35
type input "91836138a53c4ea4b428ac1d240fba65"
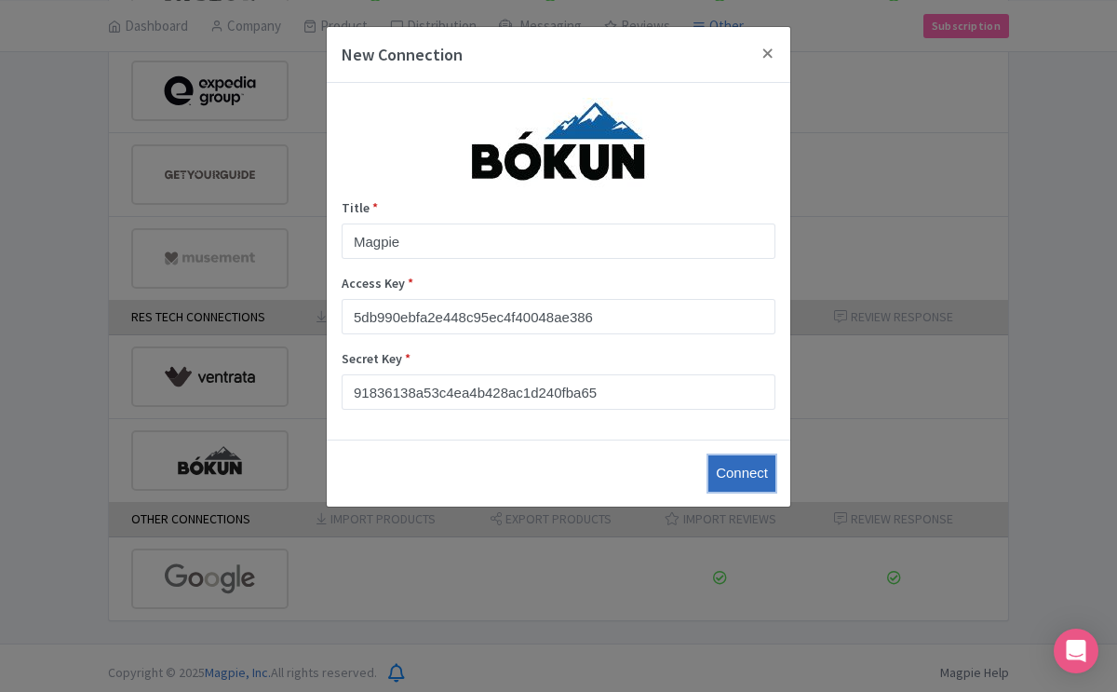
click at [745, 478] on input "Connect" at bounding box center [742, 473] width 67 height 36
click at [769, 53] on button "Close" at bounding box center [768, 53] width 45 height 53
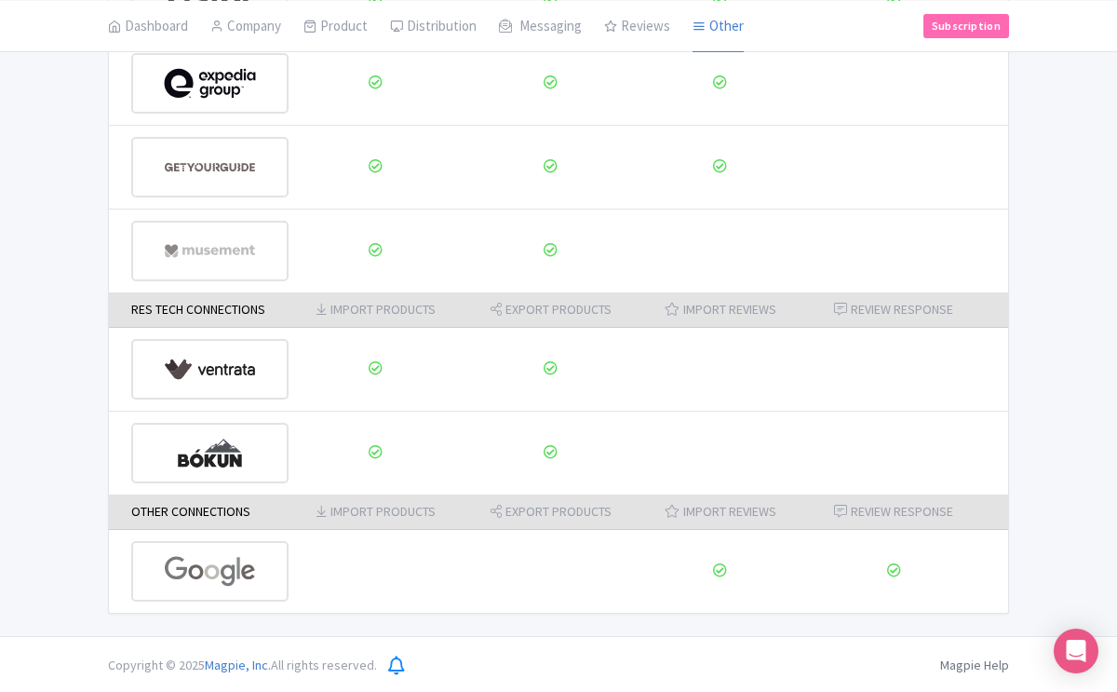
scroll to position [257, 0]
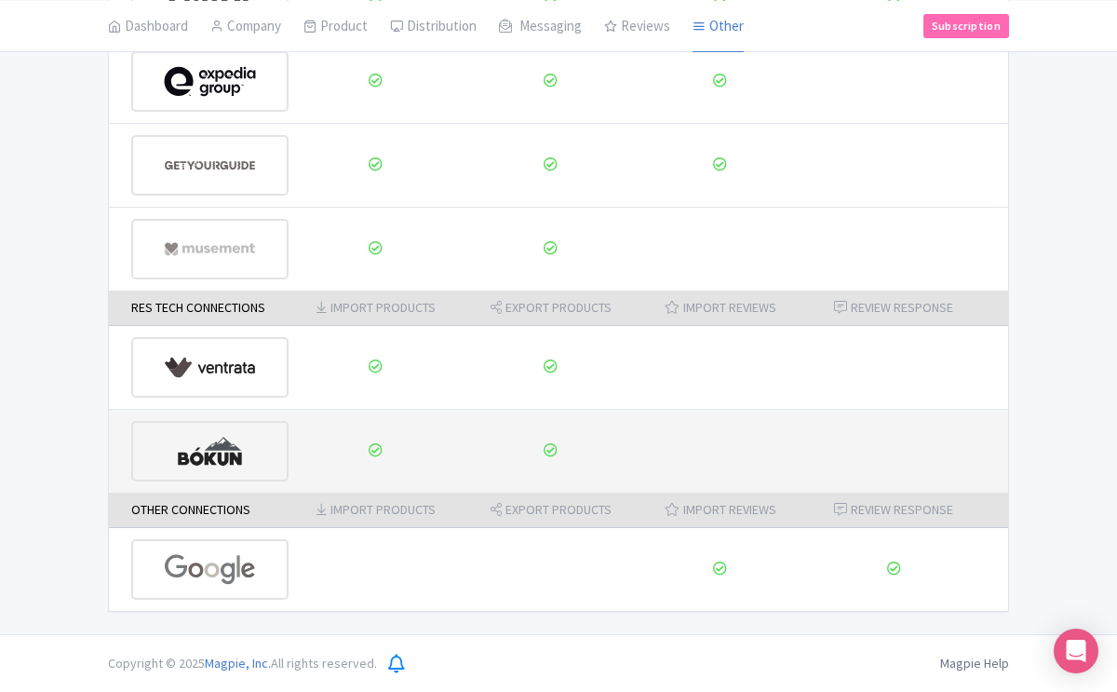
click at [225, 458] on img at bounding box center [210, 451] width 92 height 57
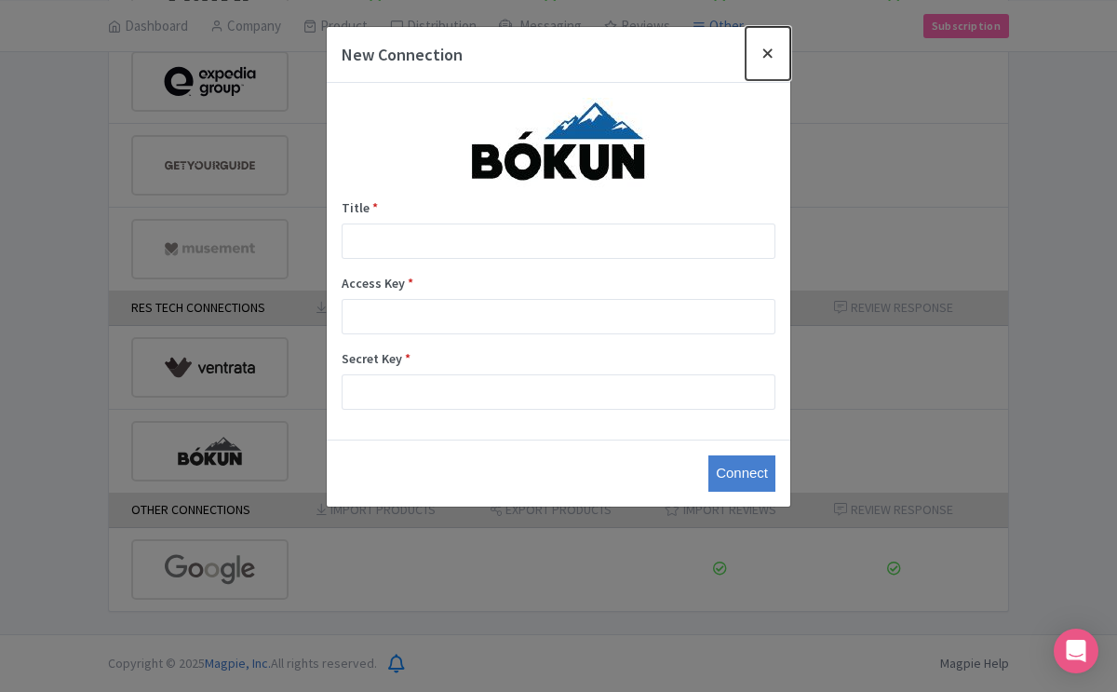
click at [769, 56] on button "Close" at bounding box center [768, 53] width 45 height 53
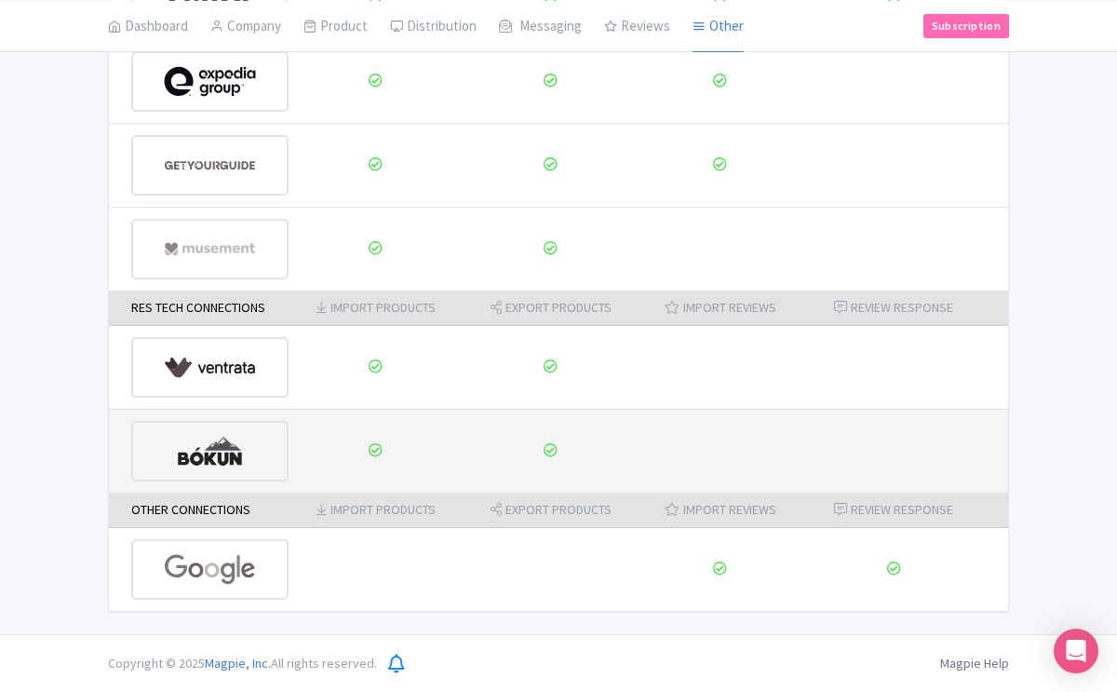
click at [223, 456] on img at bounding box center [210, 451] width 92 height 57
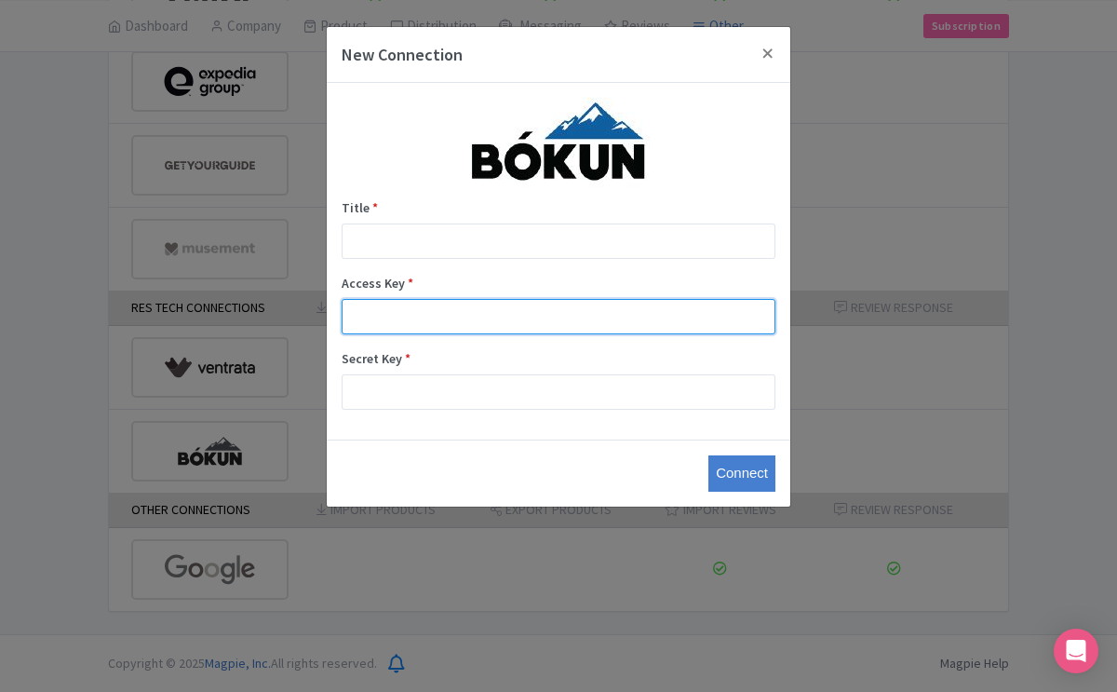
click at [424, 309] on input "Access Key *" at bounding box center [559, 316] width 434 height 35
paste input "ffe6f0f8d92649259efdf287d157571b"
type input "ffe6f0f8d92649259efdf287d157571b"
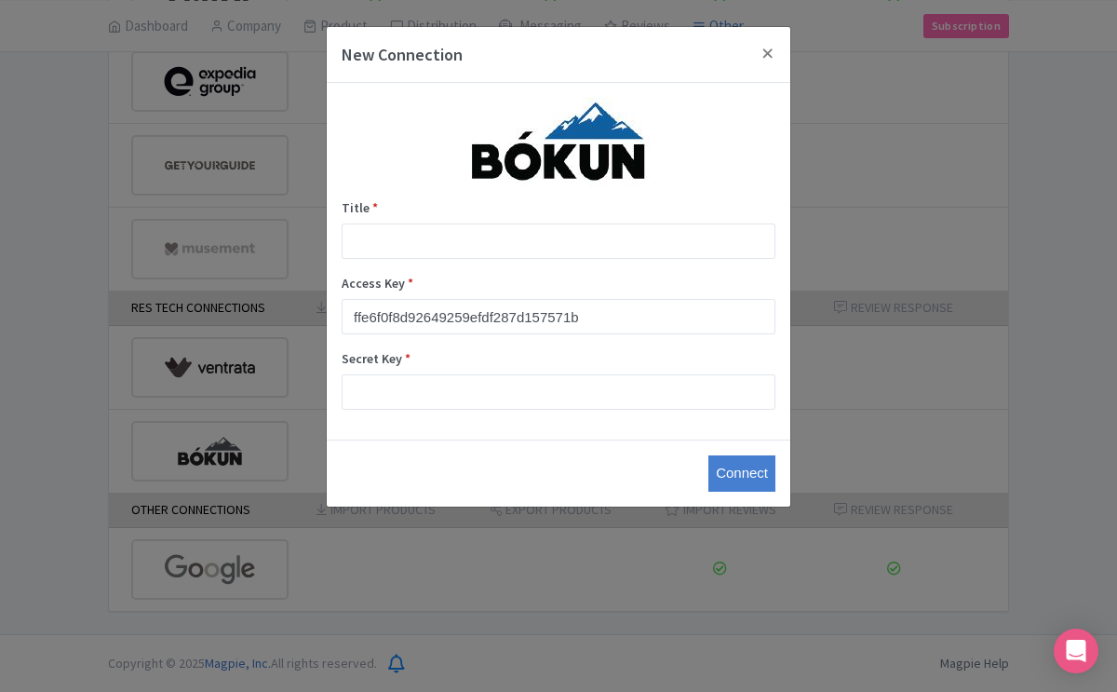
click at [430, 372] on div "Secret Key *" at bounding box center [559, 379] width 434 height 61
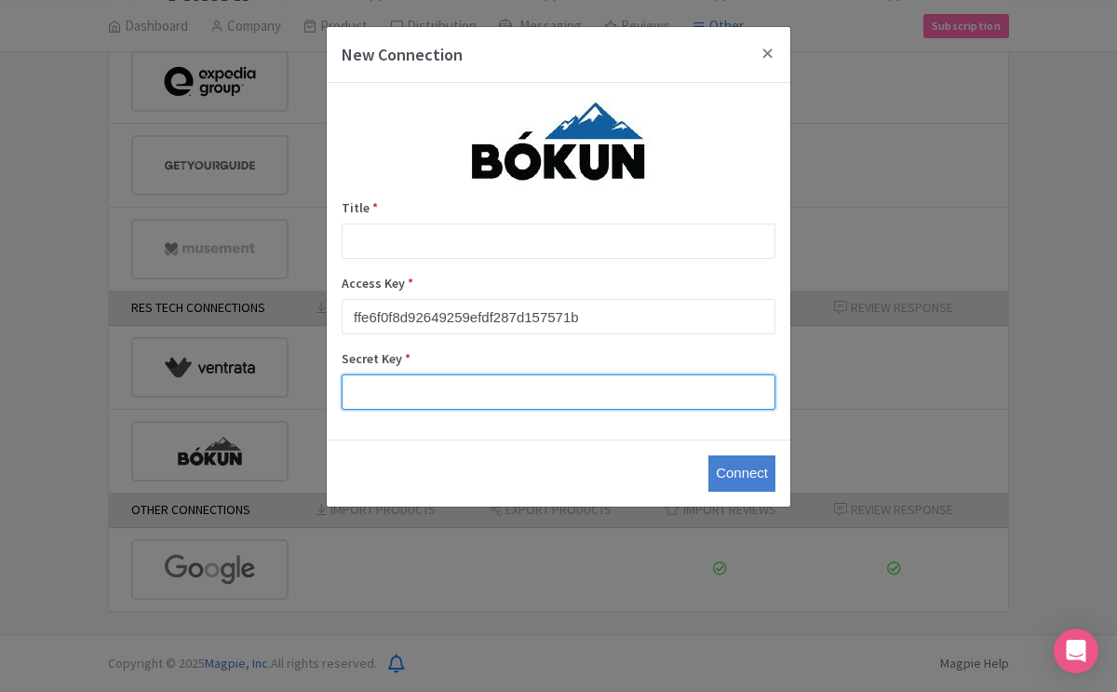
click at [420, 388] on input "Secret Key *" at bounding box center [559, 391] width 434 height 35
paste input "37667e36d5fd455db7c8793c288d6d6f"
type input "37667e36d5fd455db7c8793c288d6d6f"
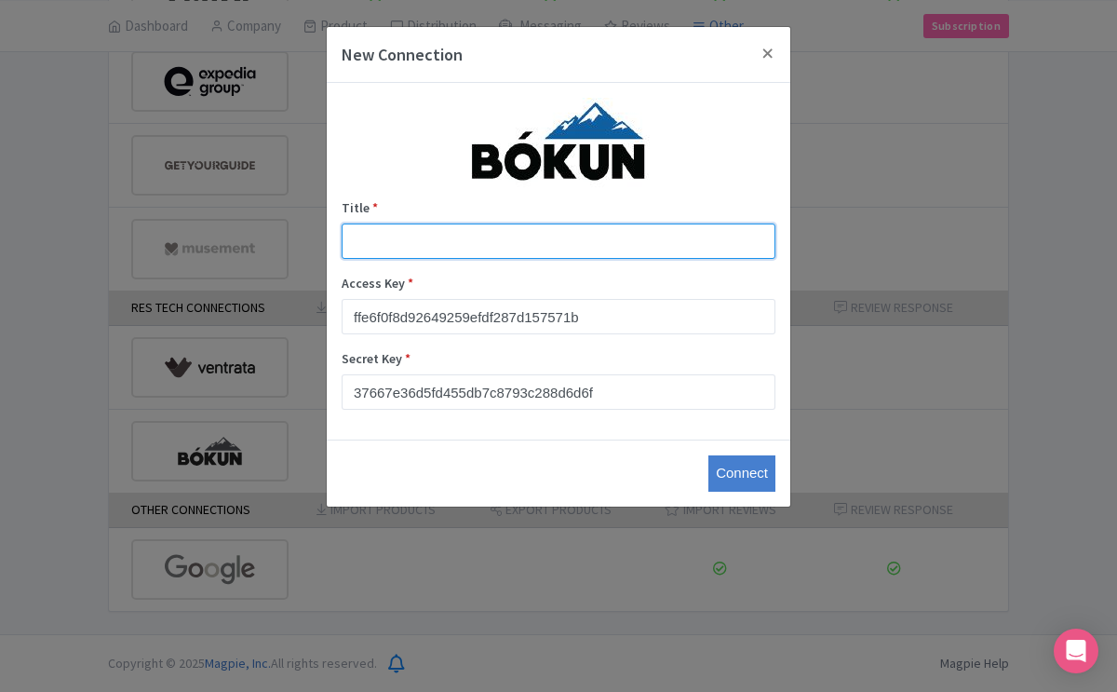
click at [371, 248] on input "Title *" at bounding box center [559, 240] width 434 height 35
type input "Magpie"
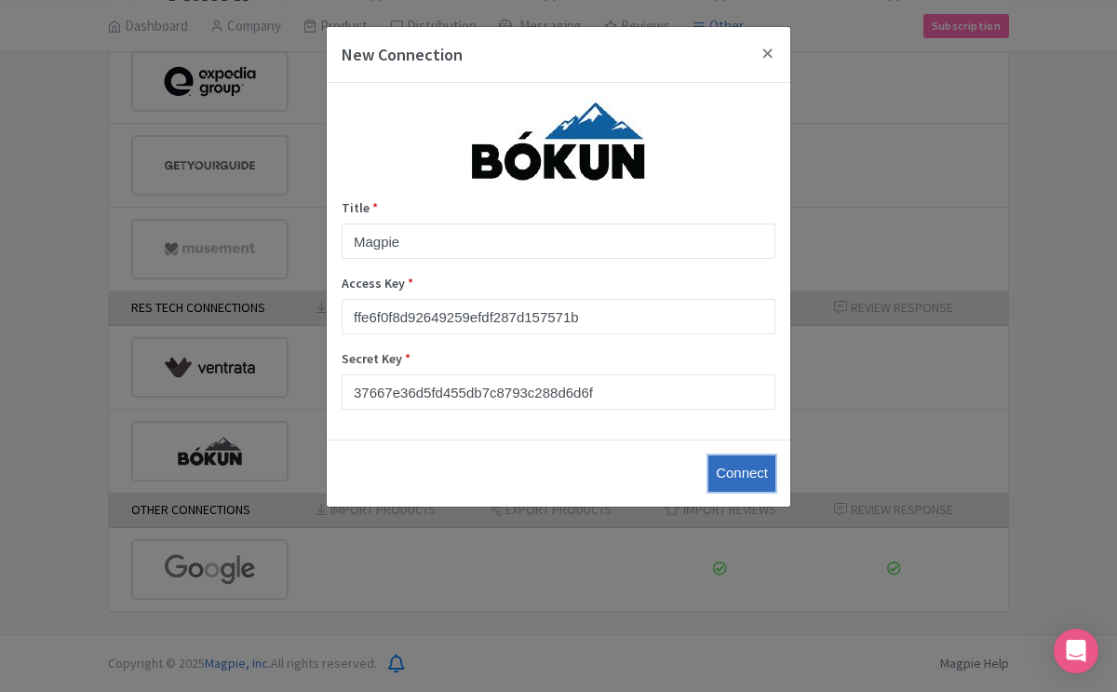
click at [754, 470] on input "Connect" at bounding box center [742, 473] width 67 height 36
click at [769, 53] on button "Close" at bounding box center [768, 53] width 45 height 53
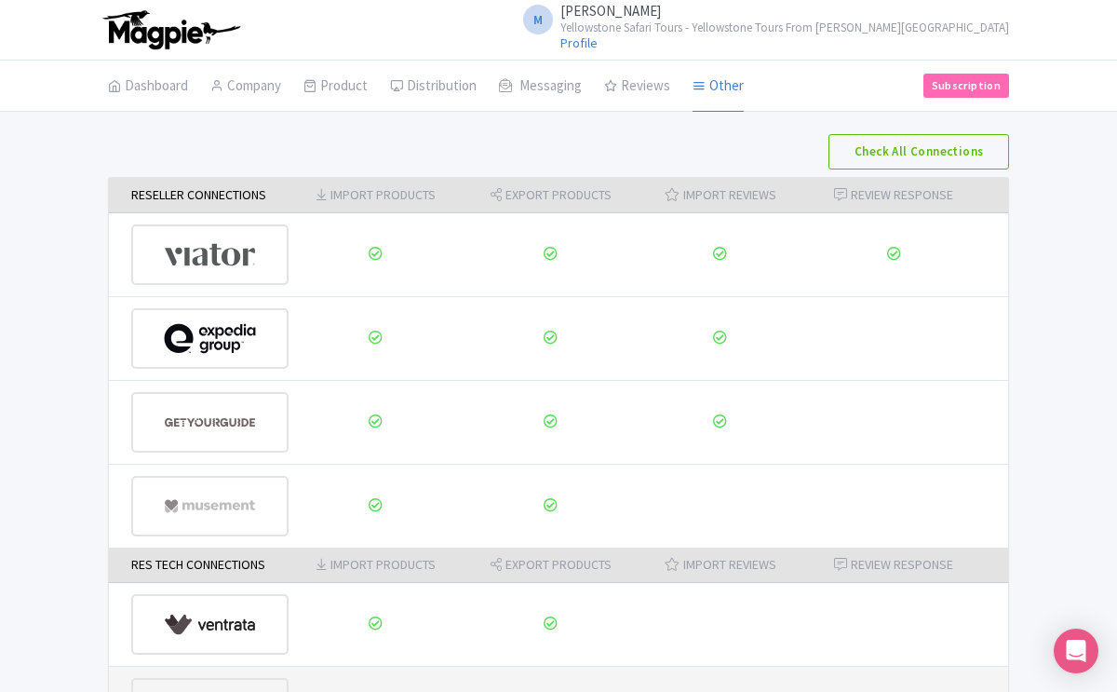
scroll to position [26, 0]
